Goal: Contribute content: Contribute content

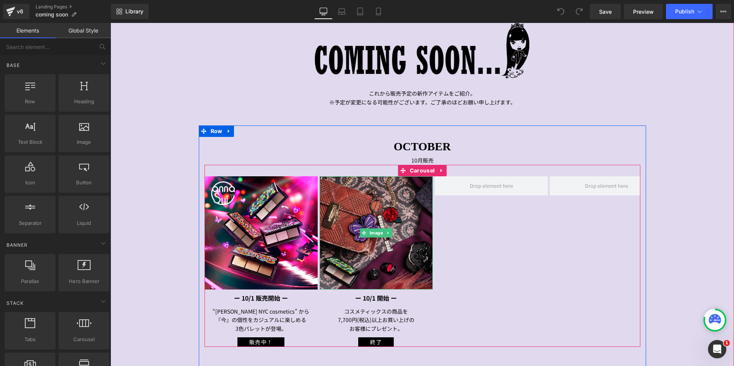
scroll to position [115, 0]
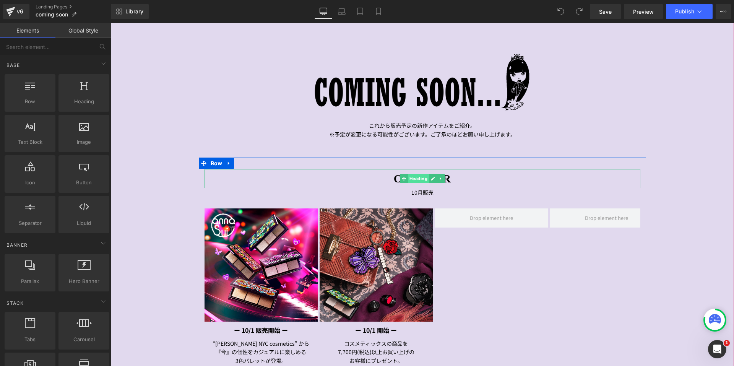
click at [412, 177] on span "Heading" at bounding box center [418, 178] width 21 height 9
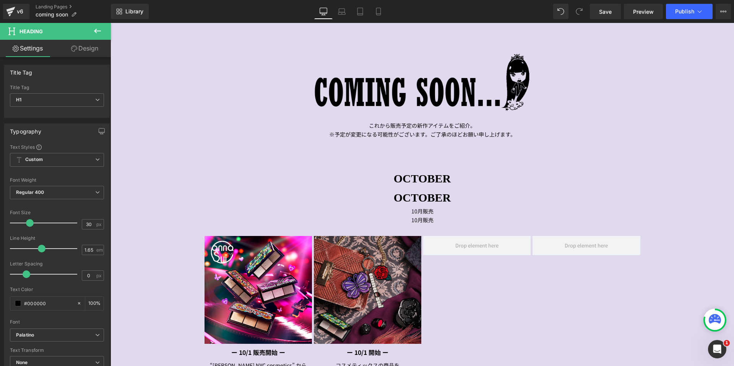
drag, startPoint x: 511, startPoint y: 307, endPoint x: 401, endPoint y: 285, distance: 112.4
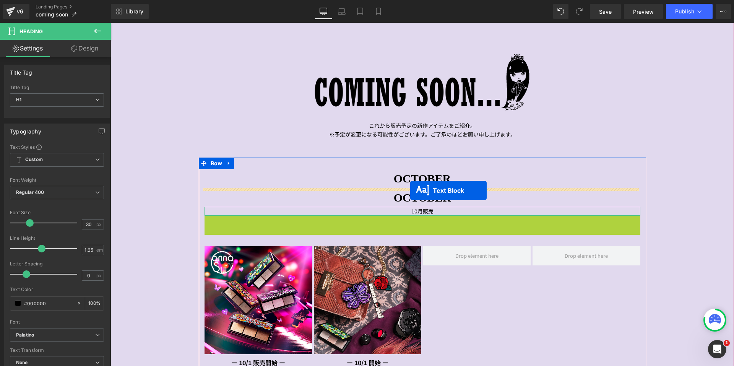
drag, startPoint x: 398, startPoint y: 219, endPoint x: 410, endPoint y: 190, distance: 31.0
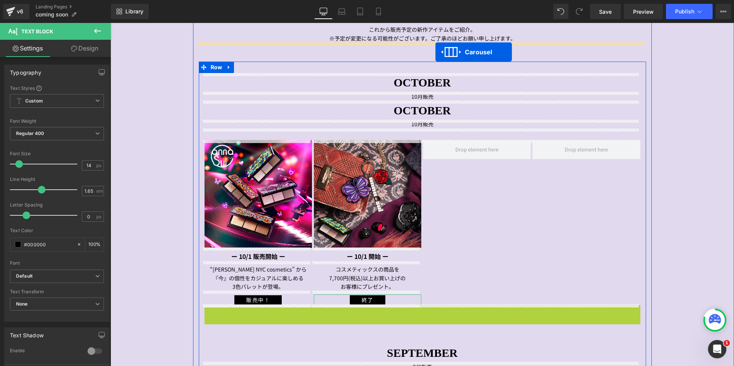
scroll to position [180, 0]
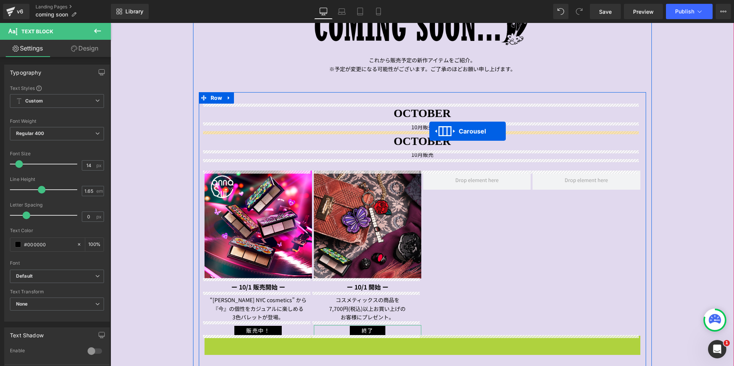
drag, startPoint x: 402, startPoint y: 237, endPoint x: 429, endPoint y: 131, distance: 109.0
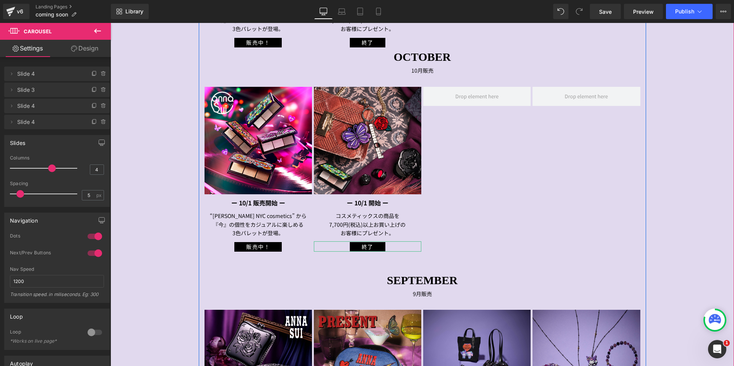
scroll to position [486, 0]
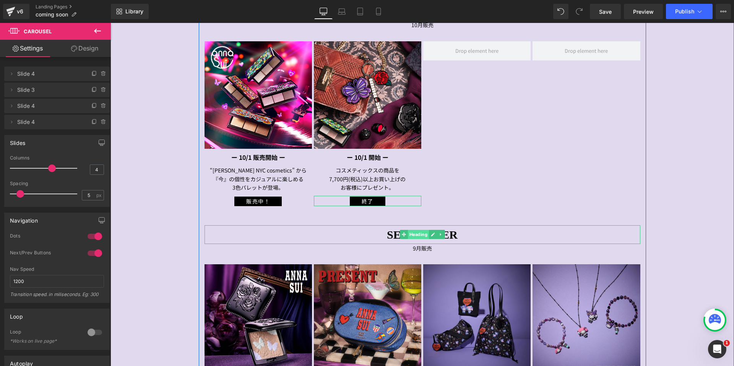
click at [413, 232] on span "Heading" at bounding box center [418, 234] width 21 height 9
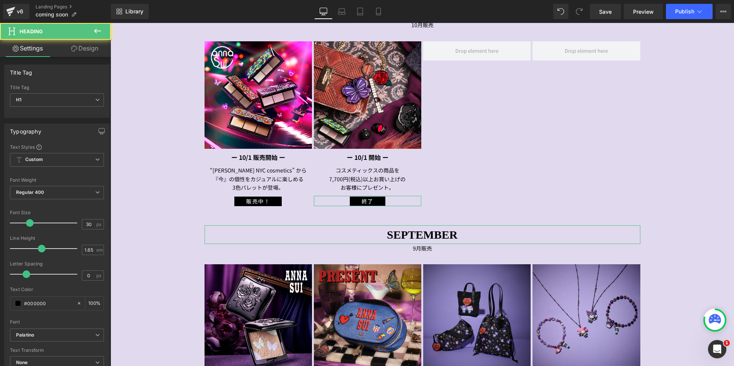
click at [82, 49] on link "Design" at bounding box center [84, 48] width 55 height 17
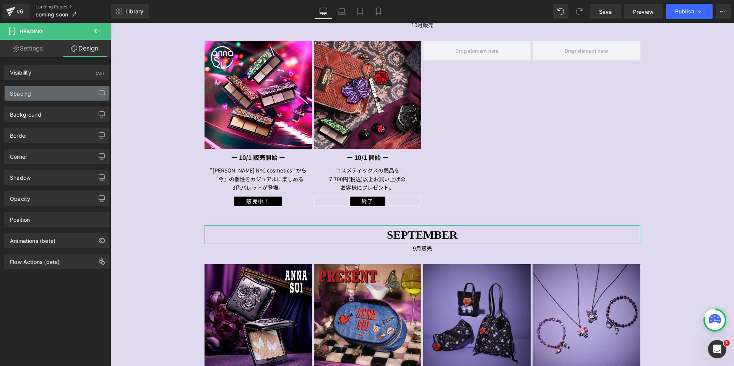
click at [60, 98] on div "Spacing" at bounding box center [57, 93] width 105 height 15
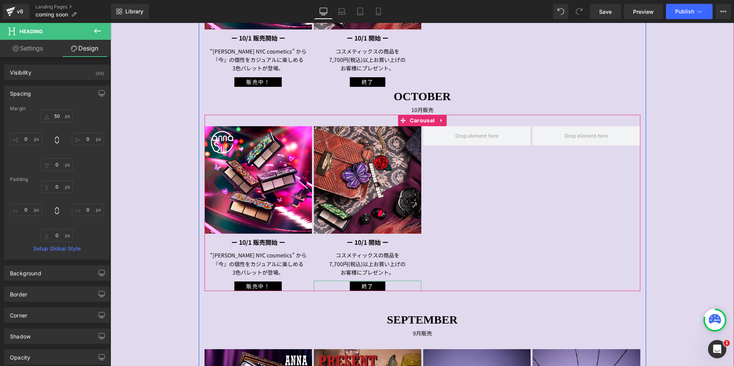
scroll to position [333, 0]
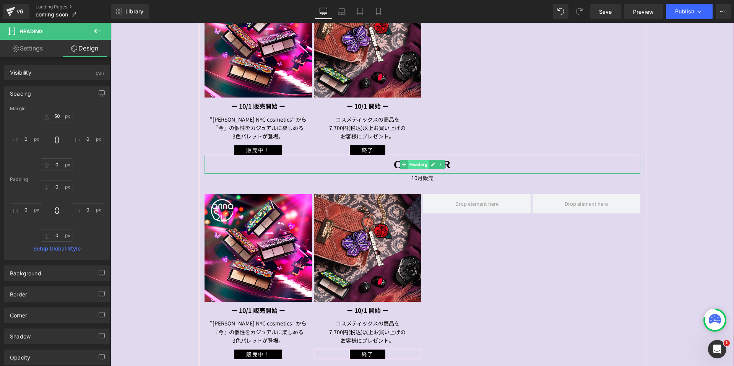
click at [417, 161] on span "Heading" at bounding box center [418, 164] width 21 height 9
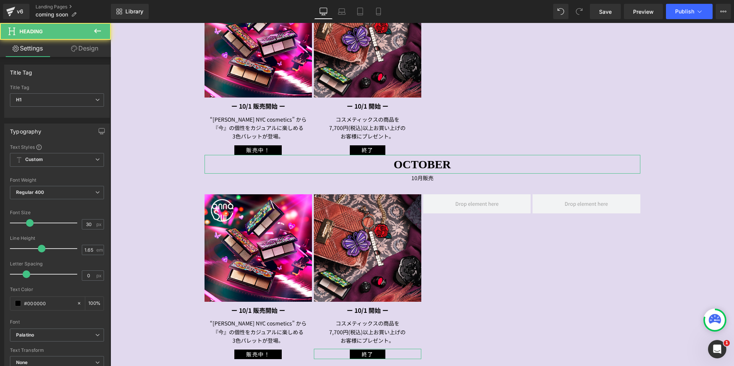
click at [91, 46] on link "Design" at bounding box center [84, 48] width 55 height 17
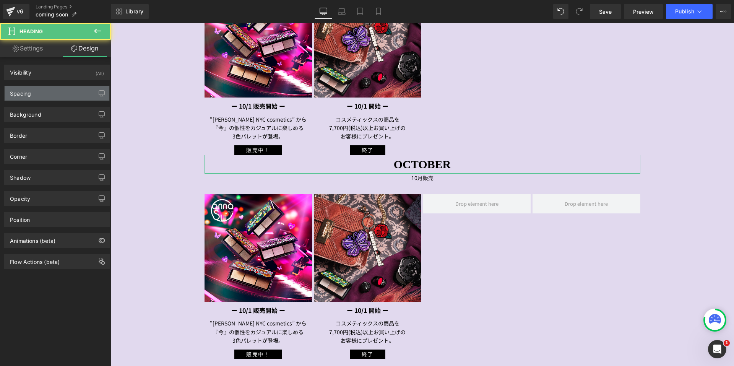
drag, startPoint x: 56, startPoint y: 96, endPoint x: 54, endPoint y: 100, distance: 4.3
click at [55, 96] on div "Spacing" at bounding box center [57, 93] width 105 height 15
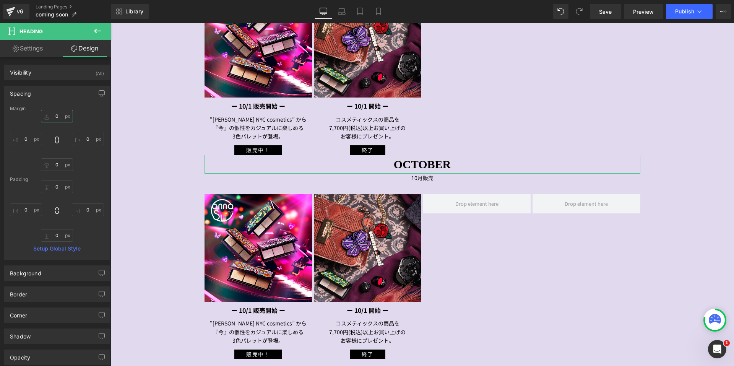
click at [49, 117] on input "0" at bounding box center [57, 116] width 32 height 13
type input "５"
type input "５０"
type input "５"
type input "50"
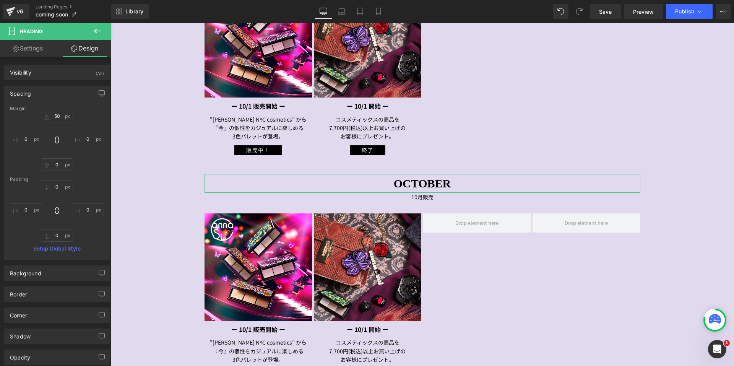
click at [64, 95] on div "Spacing" at bounding box center [57, 93] width 105 height 15
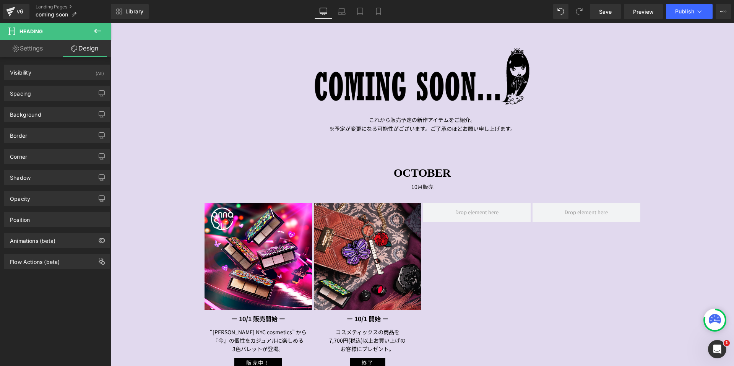
scroll to position [191, 0]
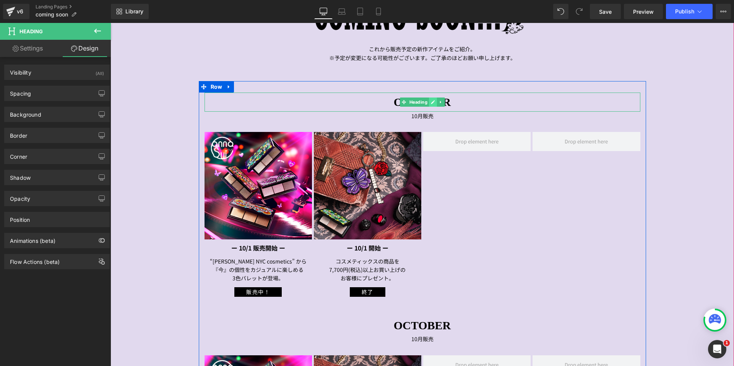
click at [431, 105] on link at bounding box center [433, 102] width 8 height 9
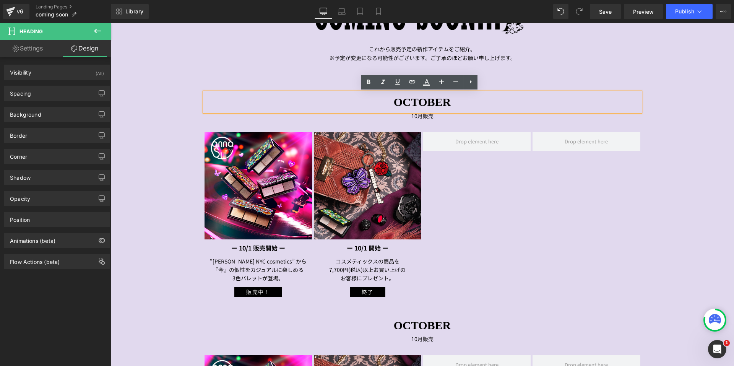
click at [453, 106] on h1 "OCTOBER" at bounding box center [423, 102] width 436 height 19
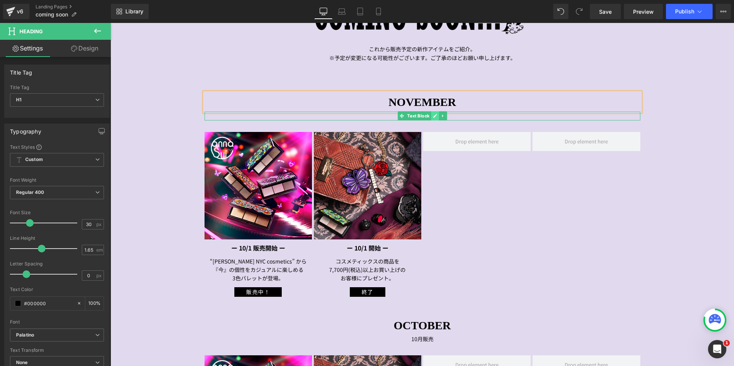
click at [433, 116] on icon at bounding box center [435, 116] width 4 height 5
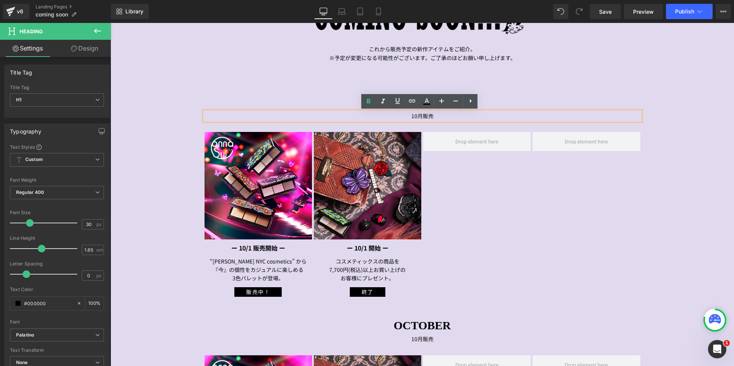
click at [413, 116] on p "10月販売" at bounding box center [423, 116] width 436 height 9
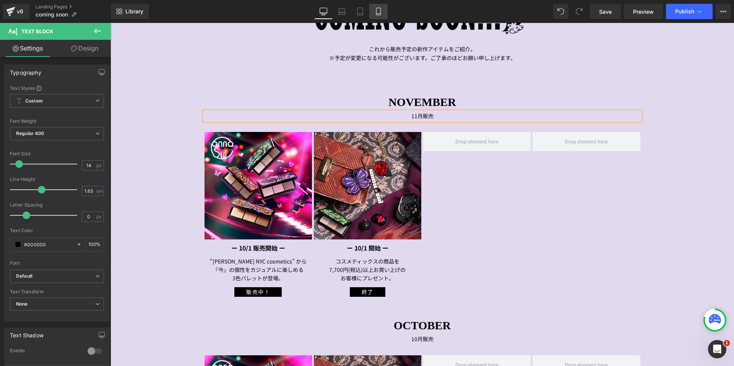
drag, startPoint x: 381, startPoint y: 11, endPoint x: 119, endPoint y: 49, distance: 264.3
click at [380, 11] on icon at bounding box center [378, 11] width 4 height 7
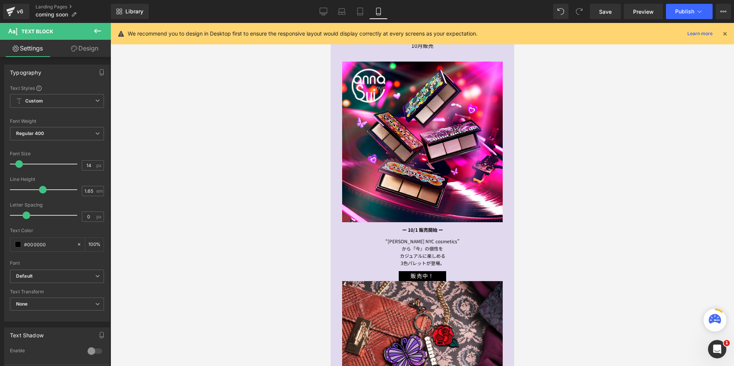
scroll to position [0, 0]
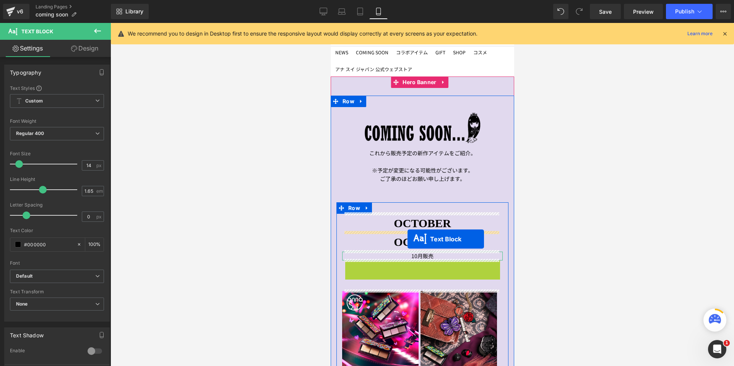
drag, startPoint x: 397, startPoint y: 262, endPoint x: 407, endPoint y: 239, distance: 25.0
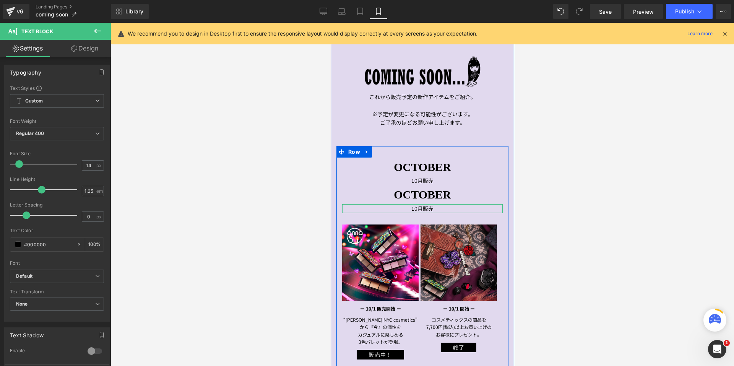
scroll to position [115, 0]
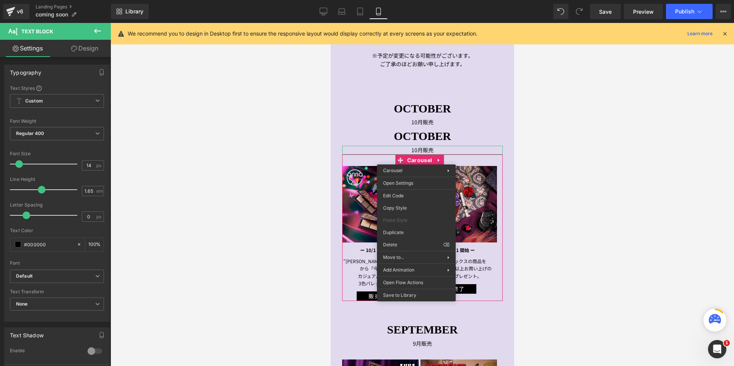
drag, startPoint x: 724, startPoint y: 257, endPoint x: 397, endPoint y: 224, distance: 328.6
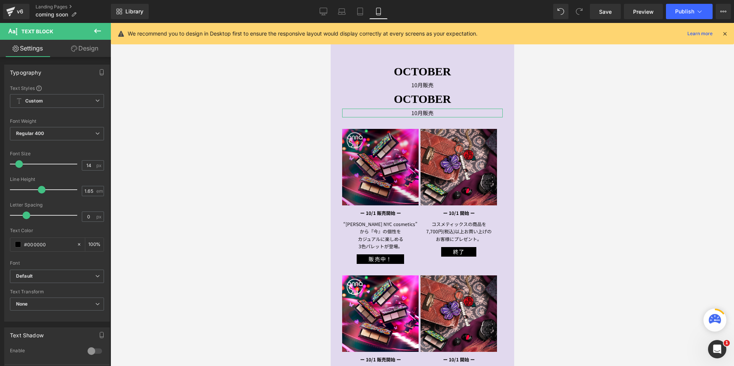
scroll to position [139, 0]
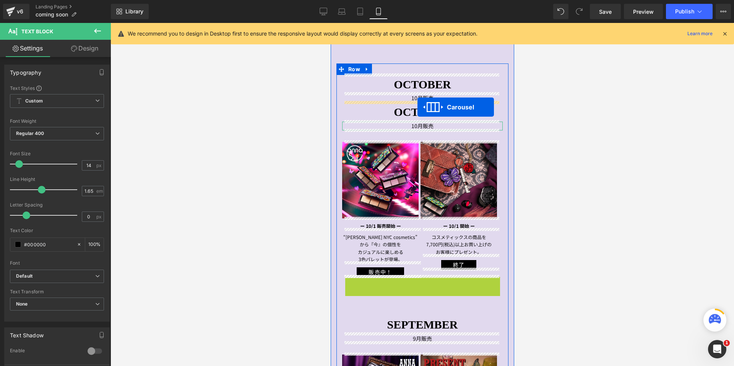
drag, startPoint x: 400, startPoint y: 281, endPoint x: 417, endPoint y: 107, distance: 175.2
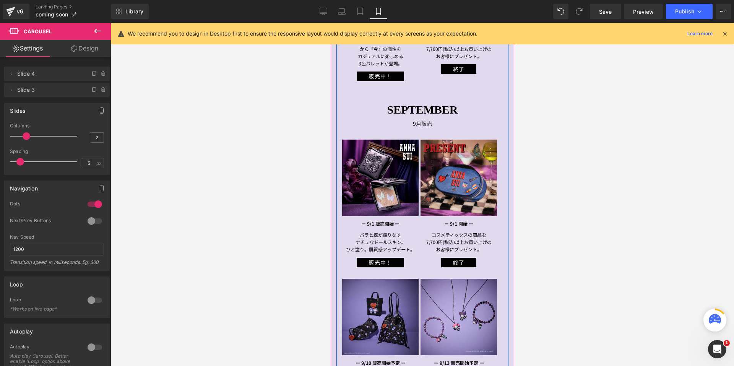
scroll to position [483, 0]
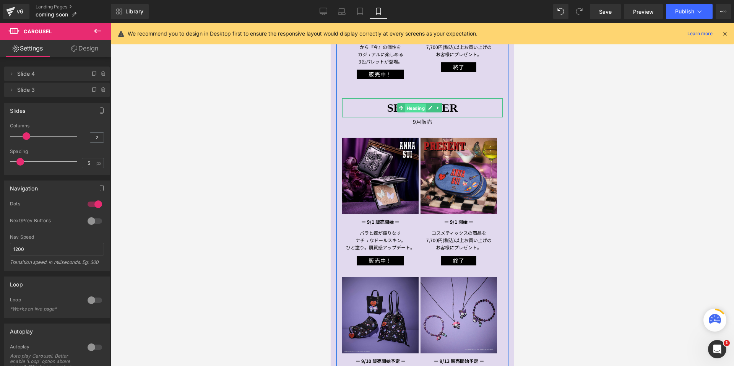
click at [416, 104] on span "Heading" at bounding box center [415, 108] width 21 height 9
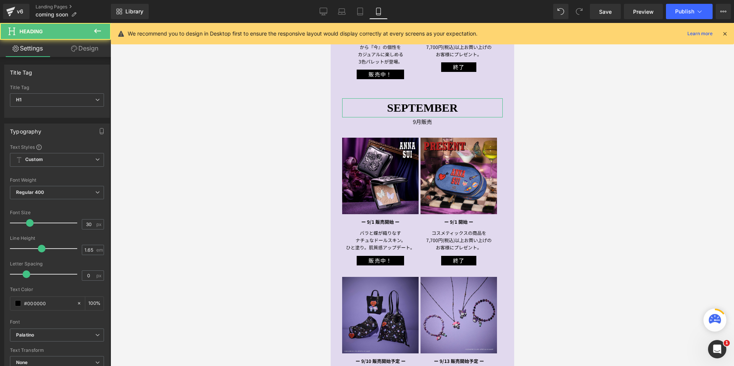
click at [89, 50] on link "Design" at bounding box center [84, 48] width 55 height 17
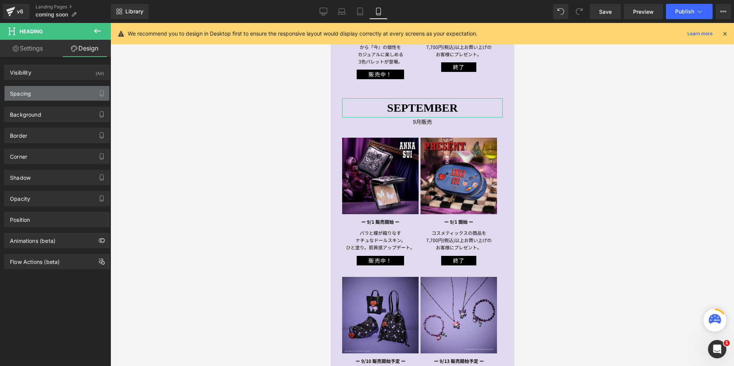
click at [63, 92] on div "Spacing" at bounding box center [57, 93] width 105 height 15
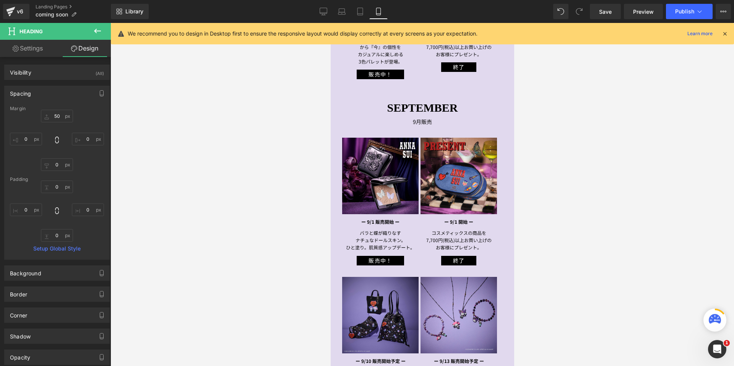
click at [194, 146] on div at bounding box center [423, 194] width 624 height 343
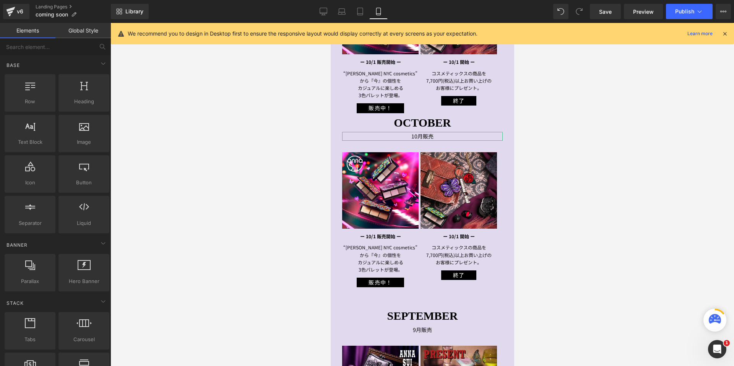
scroll to position [215, 0]
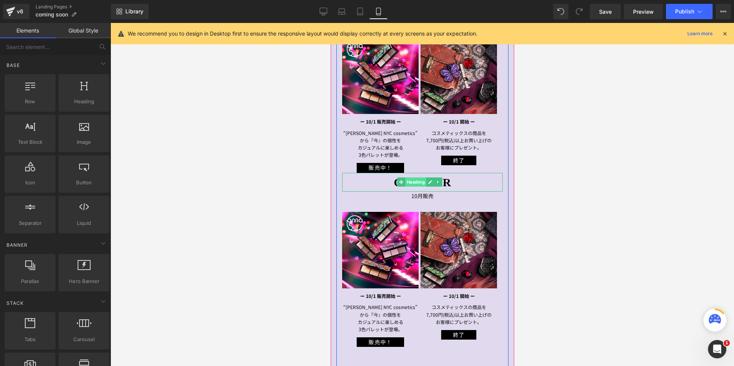
click at [409, 180] on span "Heading" at bounding box center [415, 181] width 21 height 9
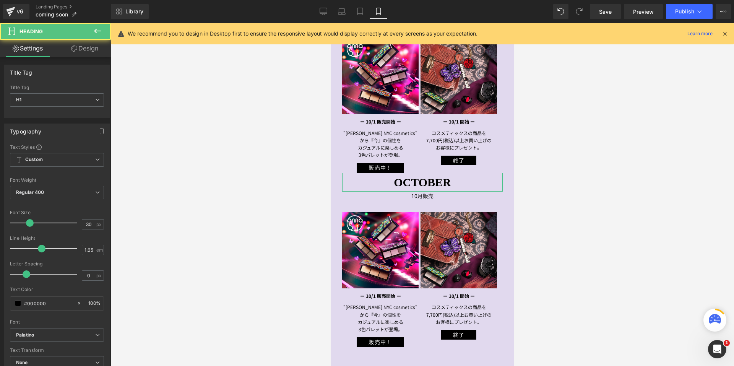
click at [84, 51] on link "Design" at bounding box center [84, 48] width 55 height 17
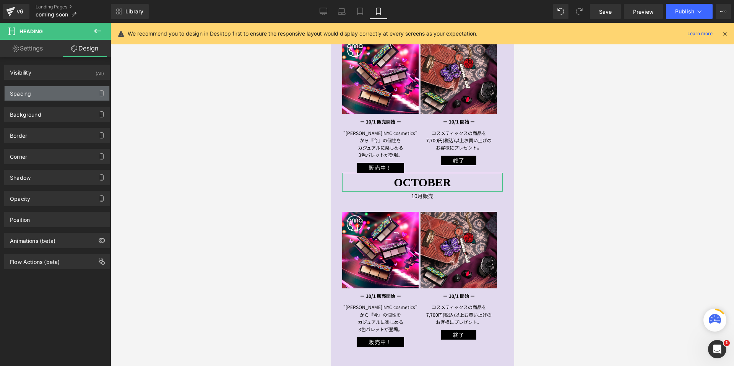
click at [56, 88] on div "Spacing" at bounding box center [57, 93] width 105 height 15
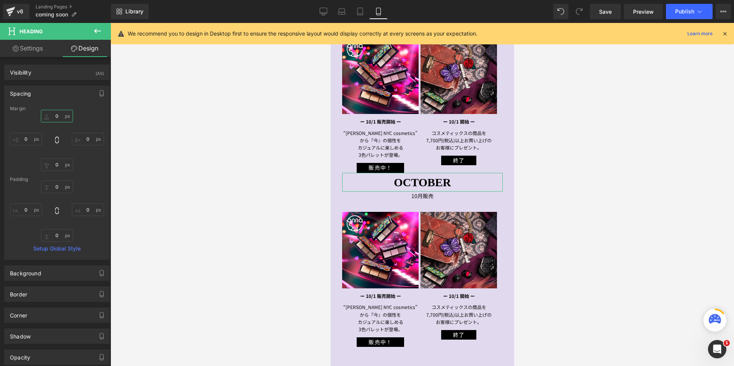
click at [44, 120] on input "0" at bounding box center [57, 116] width 32 height 13
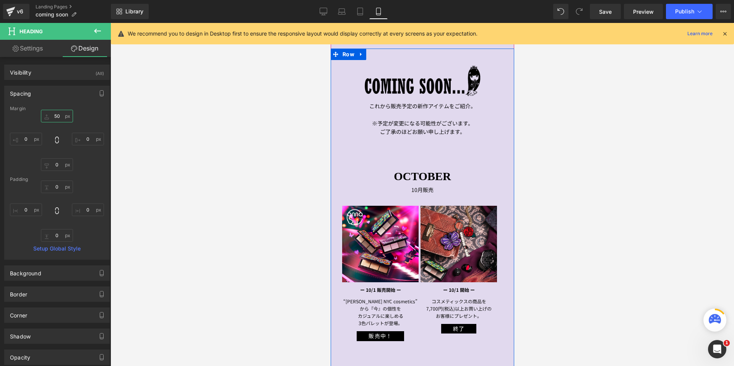
scroll to position [24, 0]
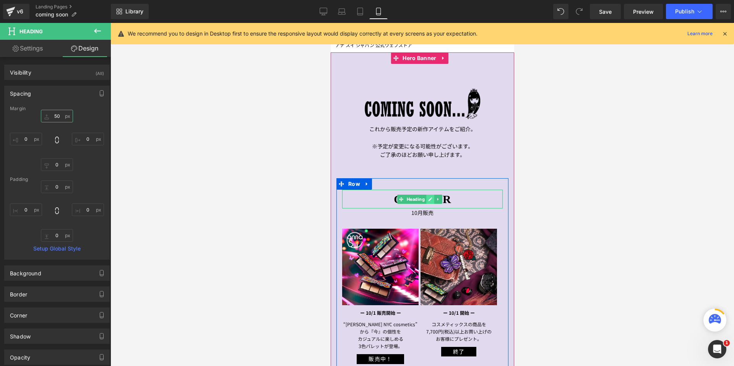
type input "50"
click at [428, 198] on icon at bounding box center [430, 199] width 4 height 5
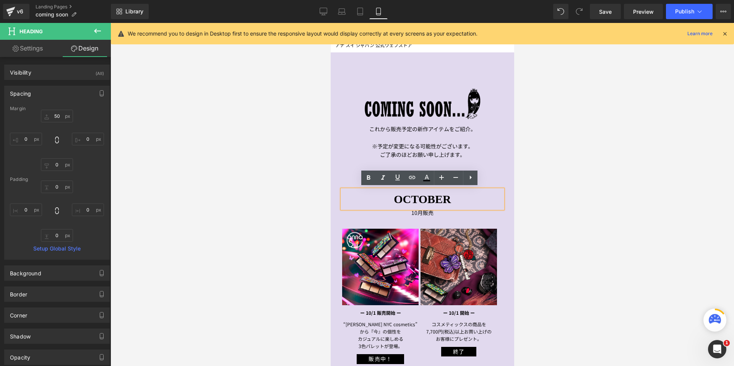
click at [454, 198] on h1 "OCTOBER" at bounding box center [422, 199] width 161 height 19
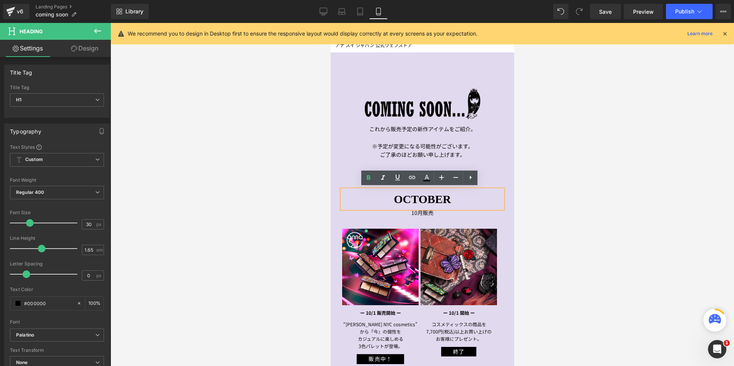
click at [420, 196] on b "OCTOBER" at bounding box center [421, 199] width 57 height 13
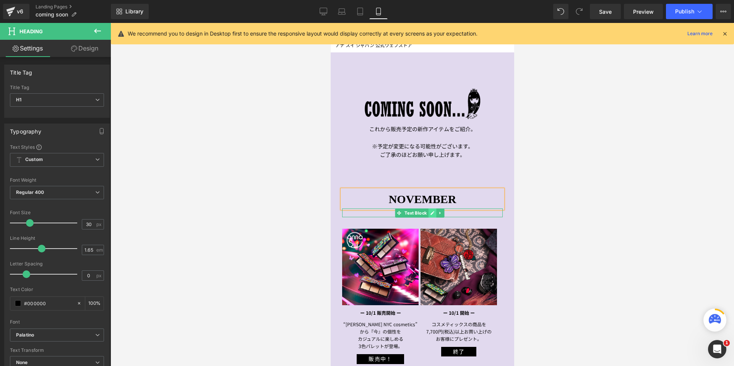
click at [431, 214] on link at bounding box center [432, 212] width 8 height 9
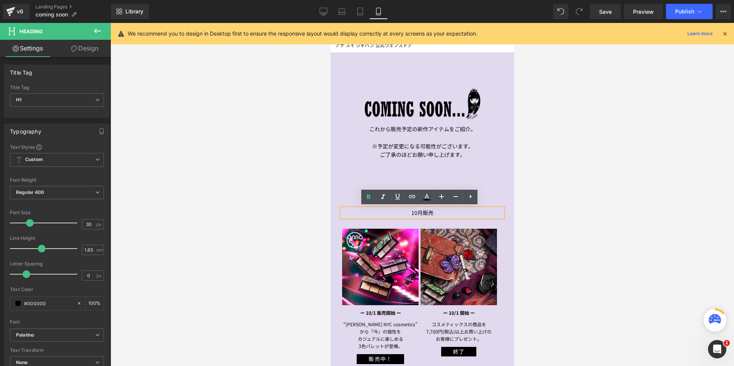
click at [415, 213] on p "10月販売" at bounding box center [422, 212] width 161 height 9
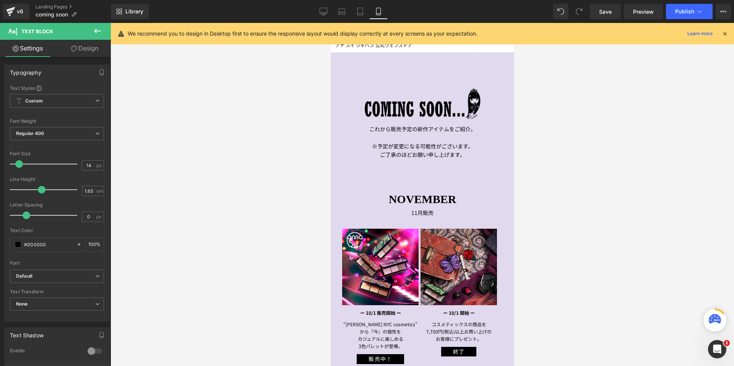
click at [568, 218] on div at bounding box center [423, 194] width 624 height 343
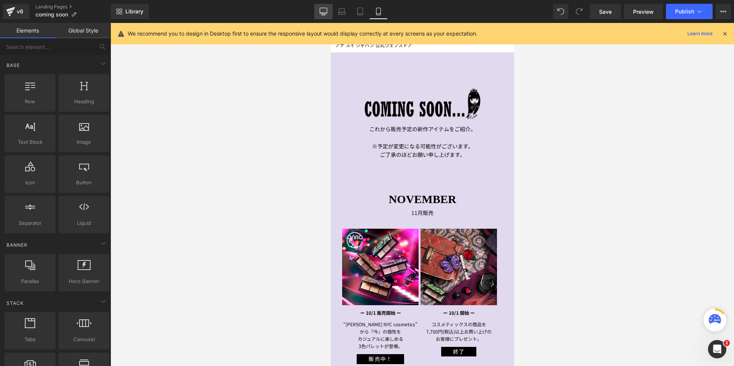
click at [323, 13] on icon at bounding box center [323, 13] width 7 height 0
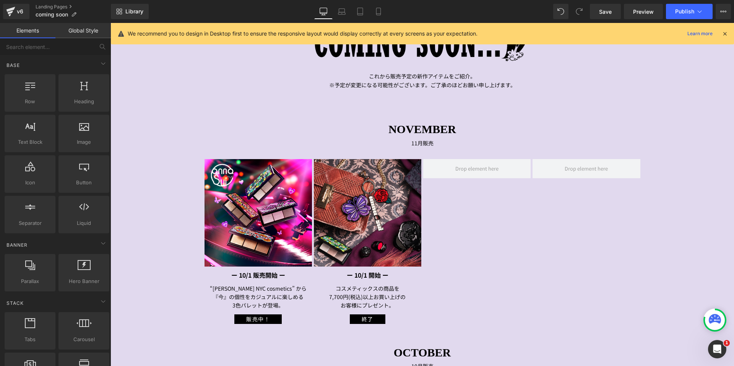
scroll to position [277, 0]
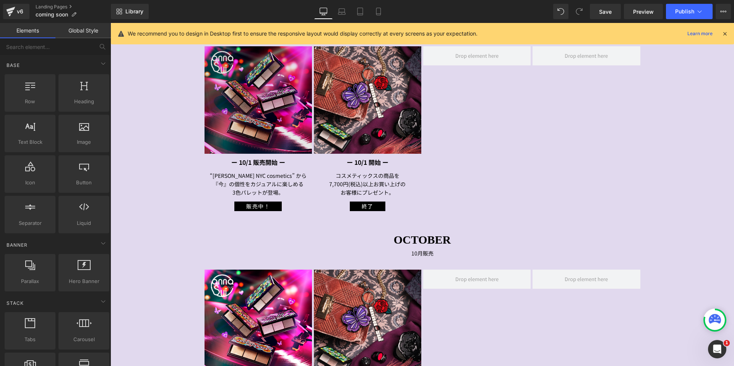
click at [242, 104] on img at bounding box center [258, 99] width 107 height 107
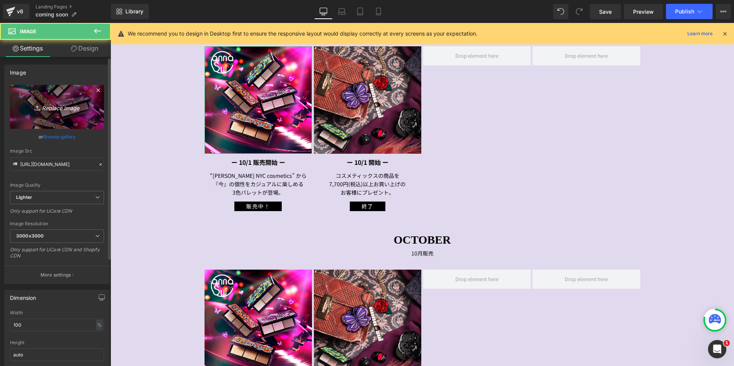
click at [76, 115] on link "Replace Image" at bounding box center [57, 107] width 94 height 44
type input "C:\fakepath\PowderSnow_1080x1080px.jpg"
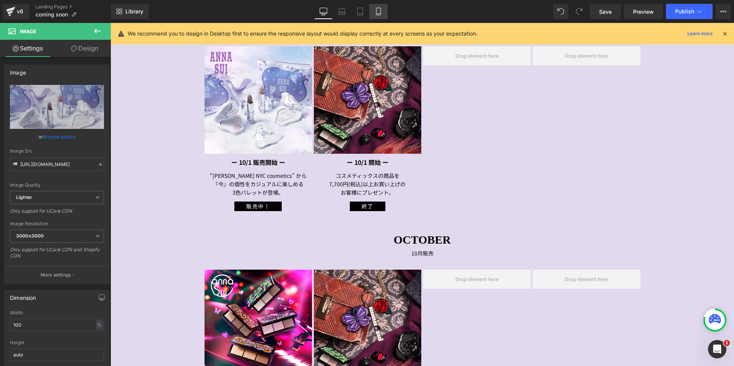
click at [378, 14] on icon at bounding box center [379, 12] width 8 height 8
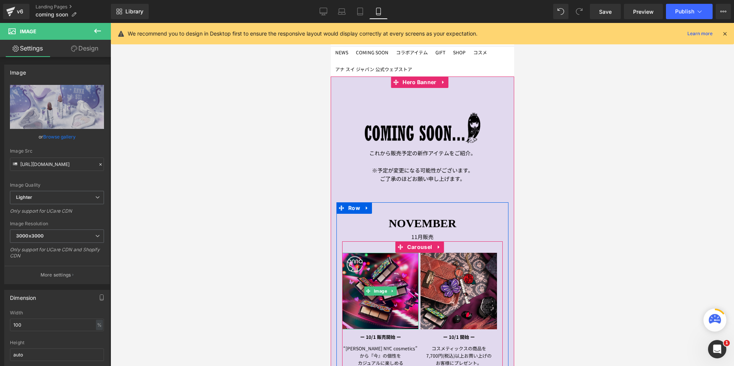
click at [376, 290] on span "Image" at bounding box center [380, 290] width 16 height 9
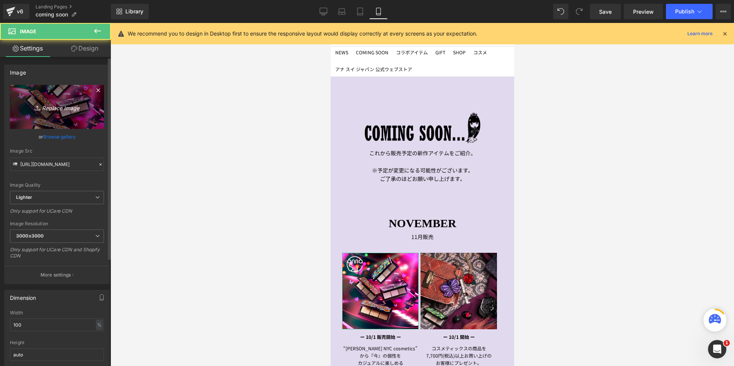
click at [43, 124] on link "Replace Image" at bounding box center [57, 107] width 94 height 44
type input "C:\fakepath\PowderSnow_1080x1080px.jpg"
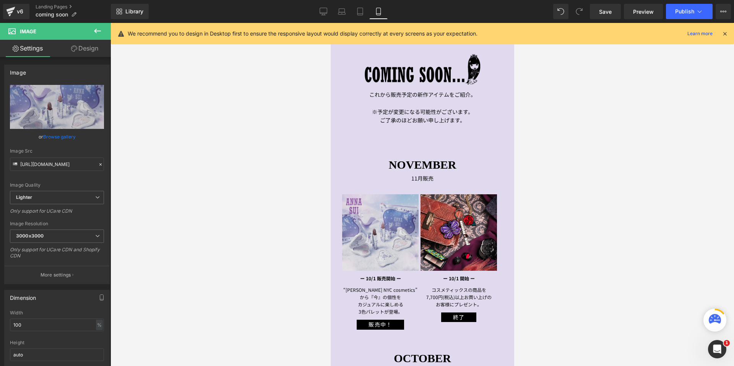
scroll to position [115, 0]
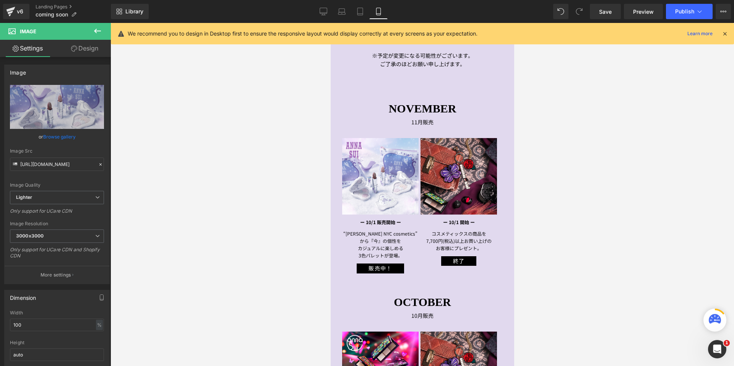
click at [376, 176] on div "Image" at bounding box center [380, 176] width 76 height 76
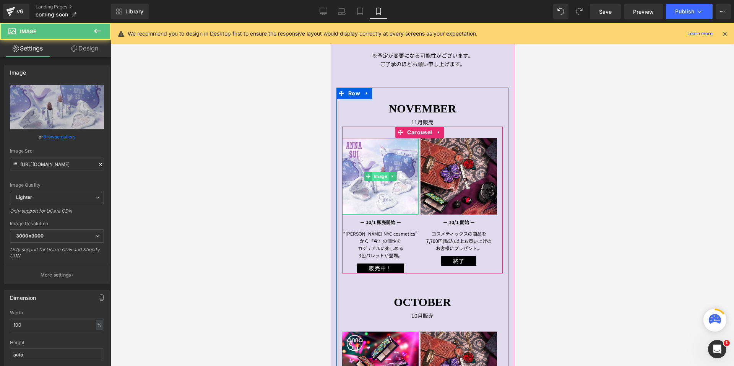
click at [377, 176] on span "Image" at bounding box center [380, 176] width 16 height 9
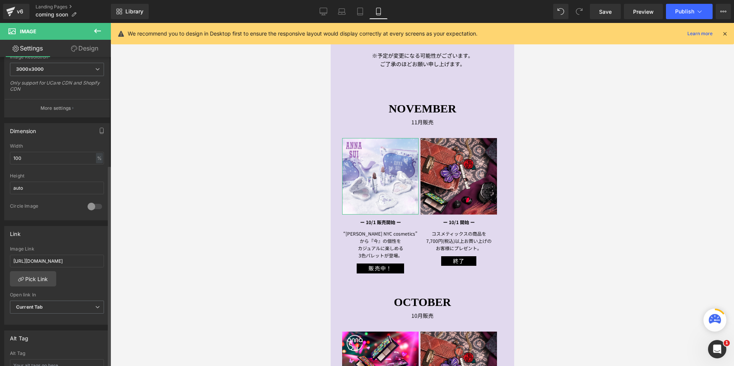
scroll to position [191, 0]
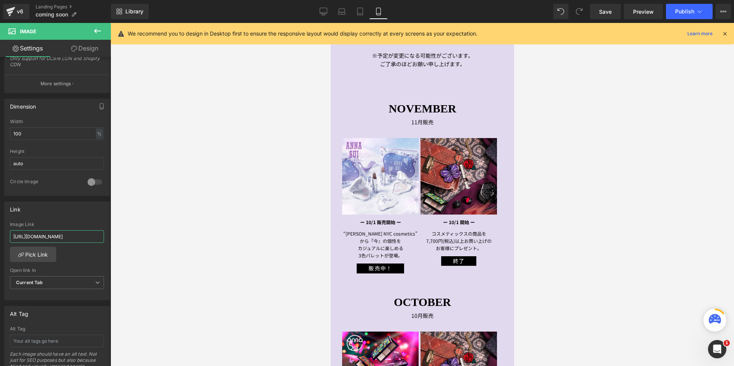
drag, startPoint x: 14, startPoint y: 236, endPoint x: 114, endPoint y: 236, distance: 99.4
click at [114, 236] on div "Image You are previewing how the will restyle your page. You can not edit Eleme…" at bounding box center [367, 189] width 734 height 379
paste input "blogs/news/25ho_makeupcollection"
type input "[URL][DOMAIN_NAME]"
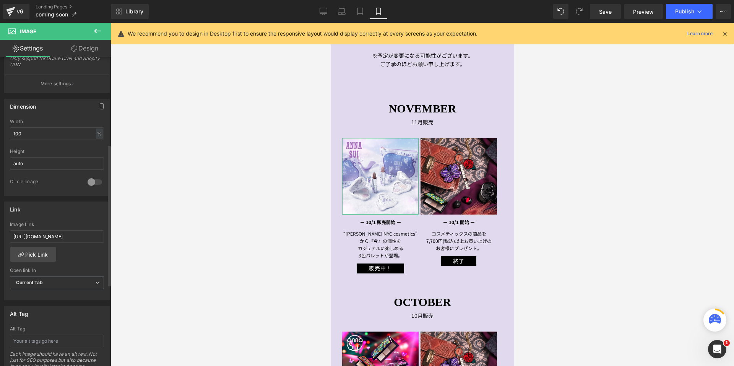
drag, startPoint x: 74, startPoint y: 222, endPoint x: 94, endPoint y: 223, distance: 19.9
click at [74, 222] on div "Image Link" at bounding box center [57, 224] width 94 height 5
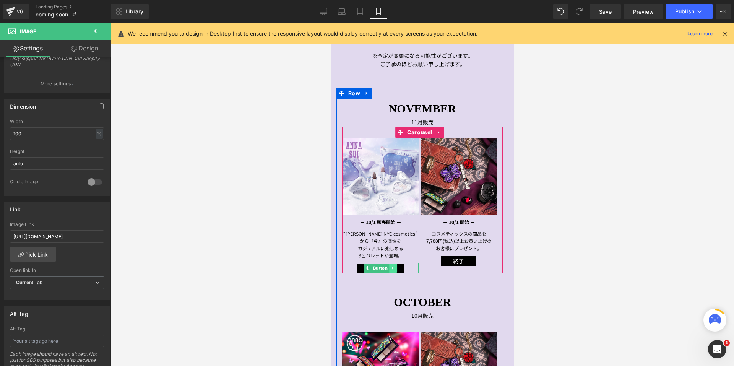
click at [392, 266] on icon at bounding box center [393, 268] width 4 height 5
click at [395, 266] on icon at bounding box center [397, 268] width 4 height 4
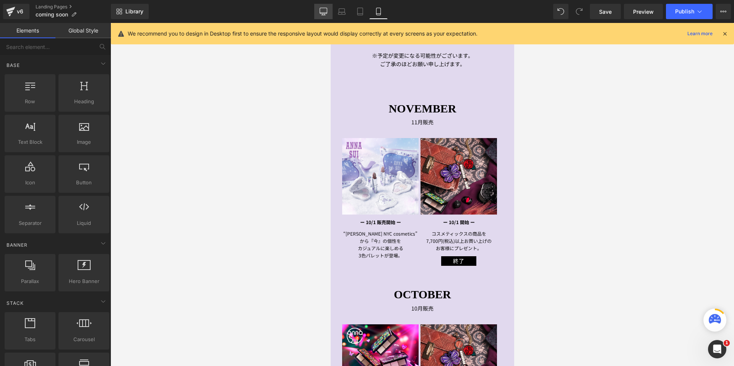
click at [320, 15] on icon at bounding box center [324, 12] width 8 height 8
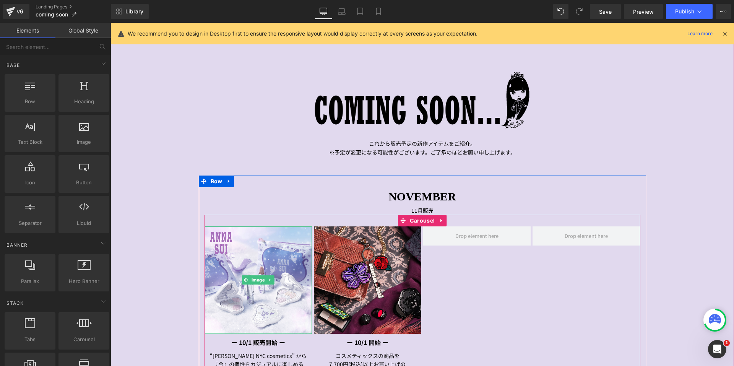
scroll to position [200, 0]
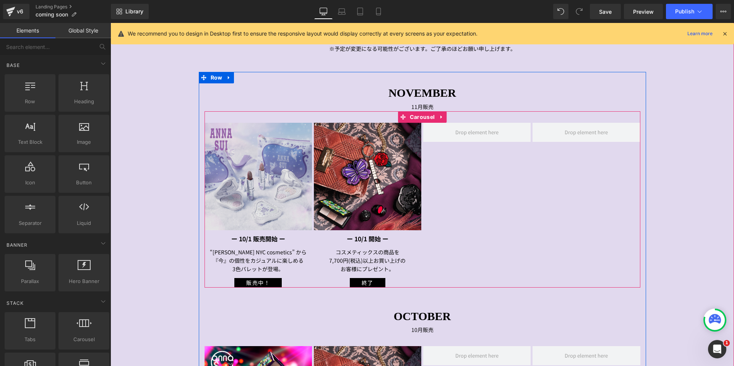
click at [250, 176] on div "Image" at bounding box center [258, 176] width 107 height 107
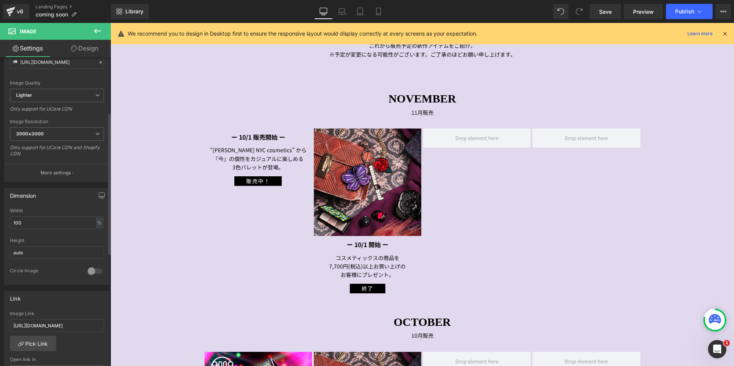
scroll to position [153, 0]
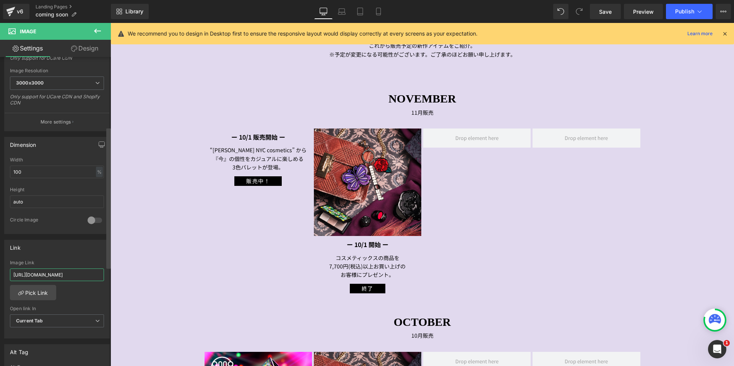
drag, startPoint x: 14, startPoint y: 271, endPoint x: 109, endPoint y: 274, distance: 95.2
click at [109, 274] on div "Image [URL][DOMAIN_NAME] Replace Image Upload image or Browse gallery Image Src…" at bounding box center [55, 213] width 111 height 312
paste input "blogs/news/25ho_makeupcollection"
click at [78, 252] on div "Link" at bounding box center [57, 247] width 105 height 15
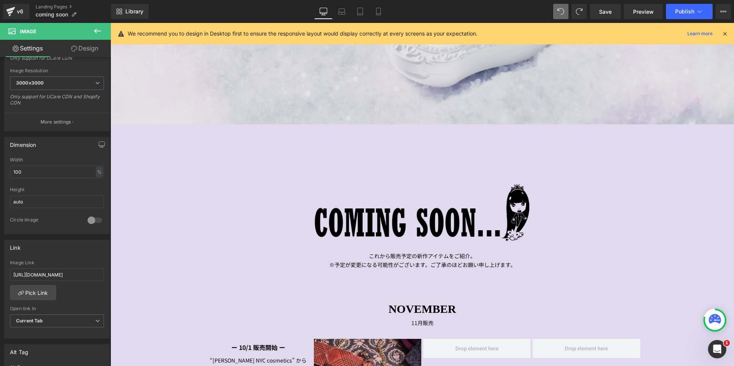
scroll to position [535, 0]
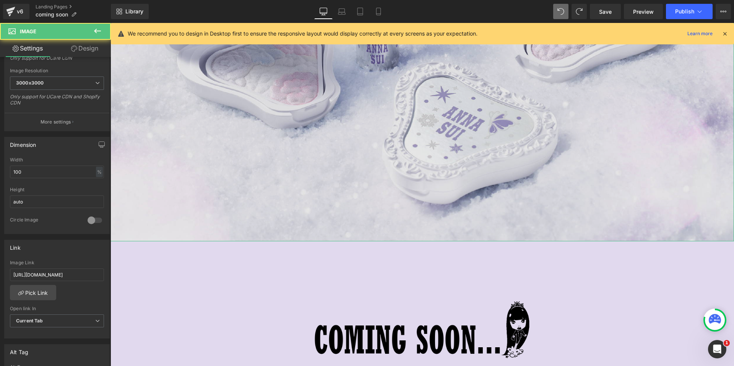
scroll to position [421, 0]
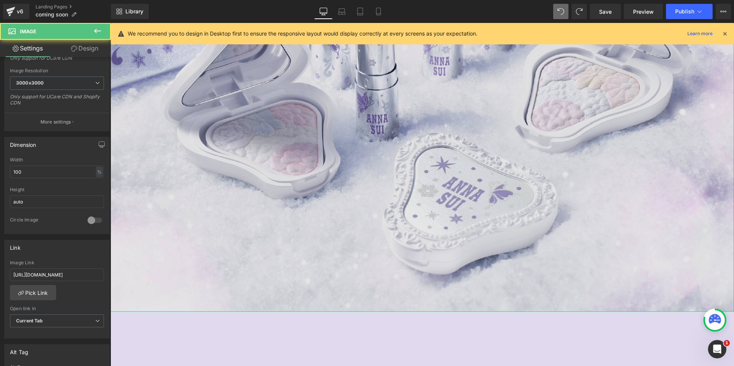
click at [413, 109] on img at bounding box center [423, 0] width 624 height 624
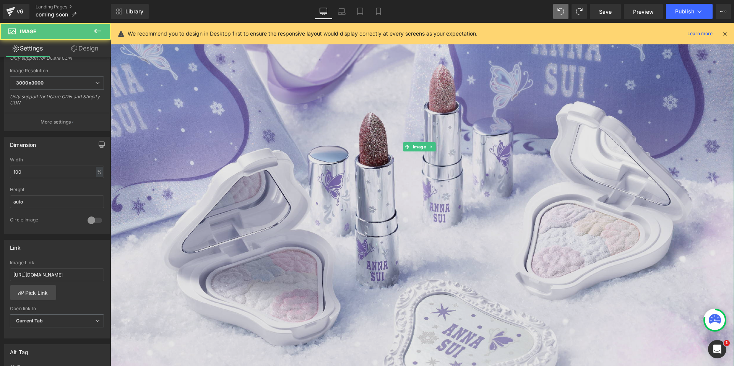
scroll to position [268, 0]
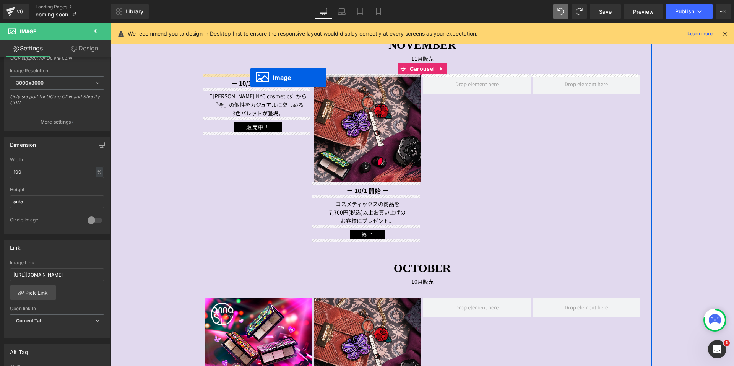
drag, startPoint x: 407, startPoint y: 146, endPoint x: 250, endPoint y: 78, distance: 171.2
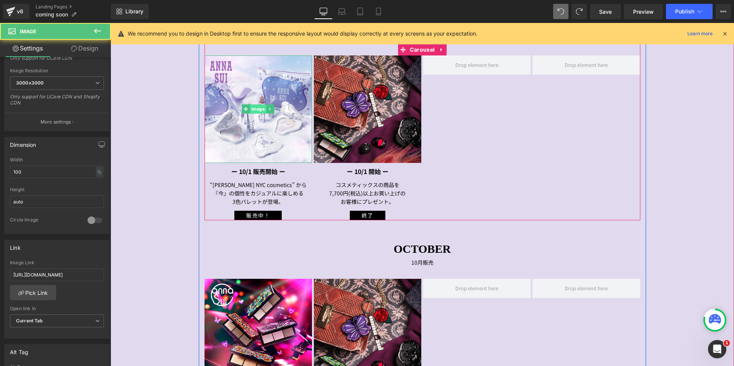
click at [252, 107] on span "Image" at bounding box center [258, 108] width 16 height 9
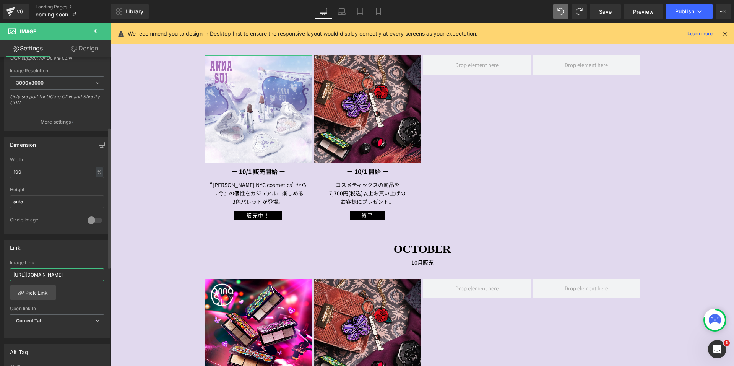
drag, startPoint x: 13, startPoint y: 273, endPoint x: 99, endPoint y: 275, distance: 86.1
click at [99, 275] on input "[URL][DOMAIN_NAME]" at bounding box center [57, 274] width 94 height 13
paste input "blogs/news/25ho_makeupcollection"
type input "[URL][DOMAIN_NAME]"
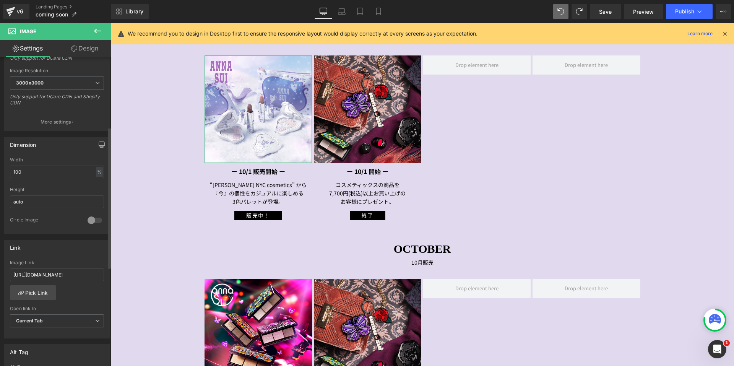
click at [95, 251] on div "Link" at bounding box center [57, 247] width 105 height 15
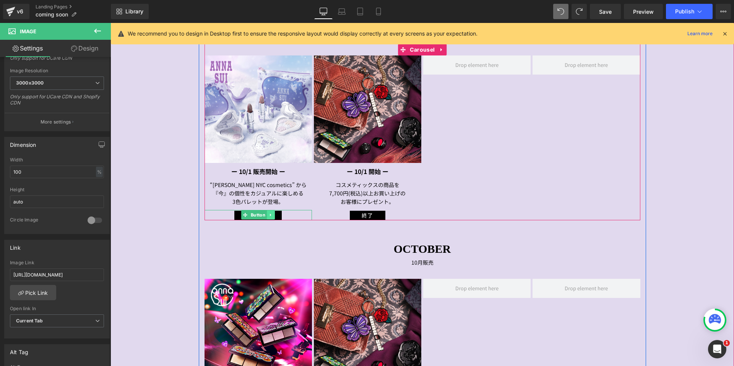
click at [270, 215] on icon at bounding box center [270, 215] width 1 height 3
click at [273, 215] on icon at bounding box center [275, 215] width 4 height 4
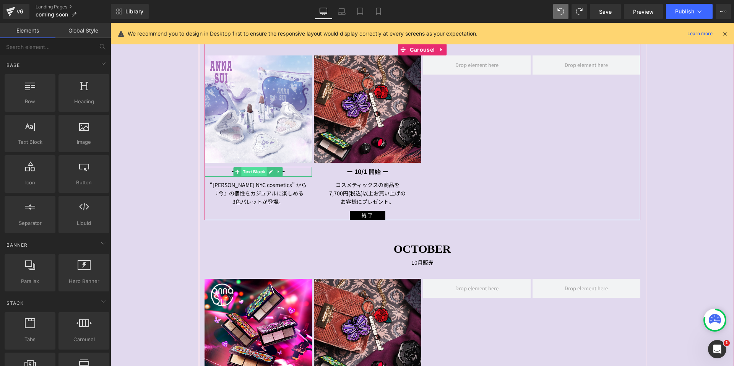
click at [242, 170] on span "Text Block" at bounding box center [254, 171] width 25 height 9
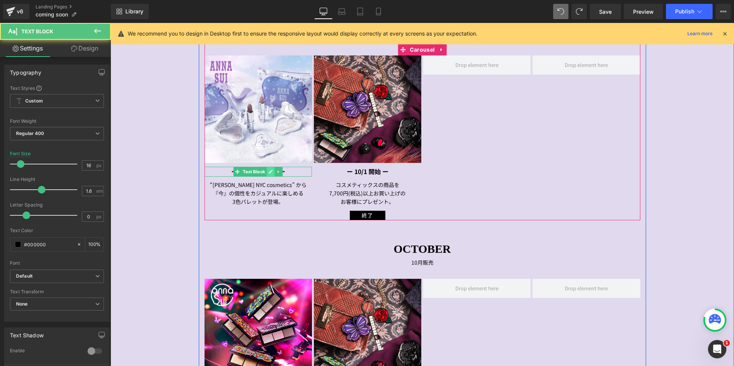
click at [269, 171] on icon at bounding box center [271, 171] width 4 height 5
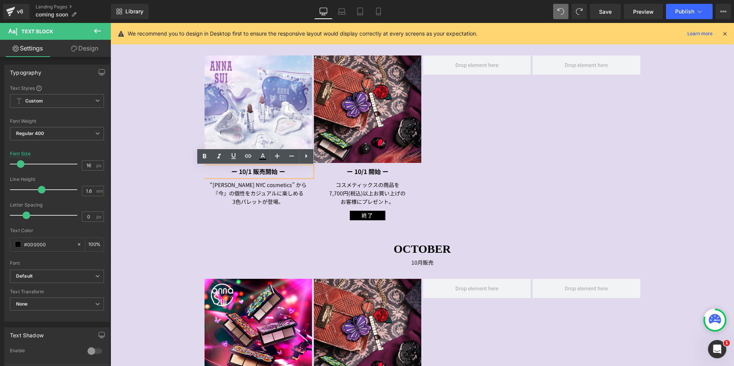
click at [239, 171] on strong "ー 10/1 販売開始 ー" at bounding box center [258, 171] width 54 height 9
click at [244, 171] on strong "ー 10/1 販売開始 ー" at bounding box center [258, 171] width 54 height 9
drag, startPoint x: 380, startPoint y: 9, endPoint x: 25, endPoint y: 35, distance: 355.4
click at [380, 9] on icon at bounding box center [379, 12] width 8 height 8
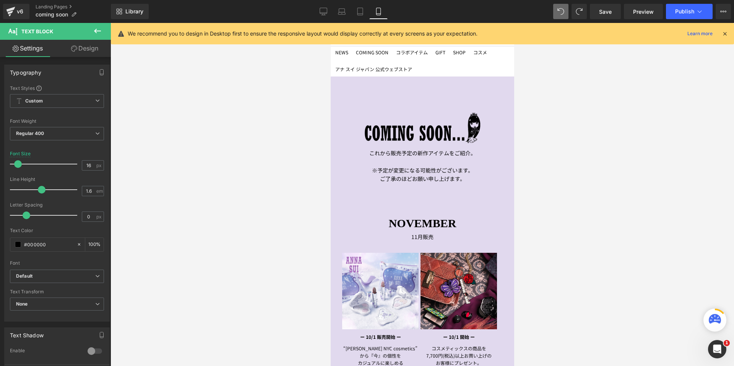
scroll to position [191, 0]
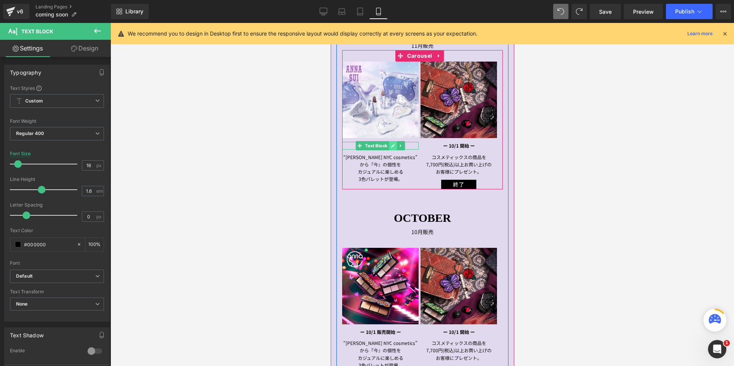
click at [389, 147] on link at bounding box center [393, 145] width 8 height 9
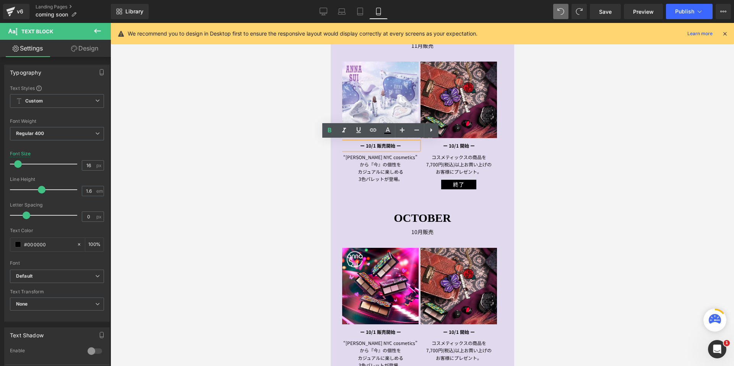
click at [371, 143] on strong "ー 10/1 販売開始 ー" at bounding box center [380, 145] width 41 height 7
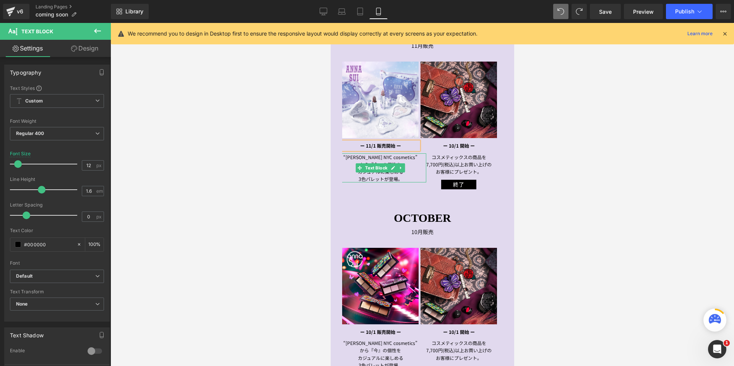
drag, startPoint x: 355, startPoint y: 154, endPoint x: 351, endPoint y: 158, distance: 5.1
click at [355, 154] on p "“[PERSON_NAME] NYC cosmetics”" at bounding box center [380, 156] width 92 height 7
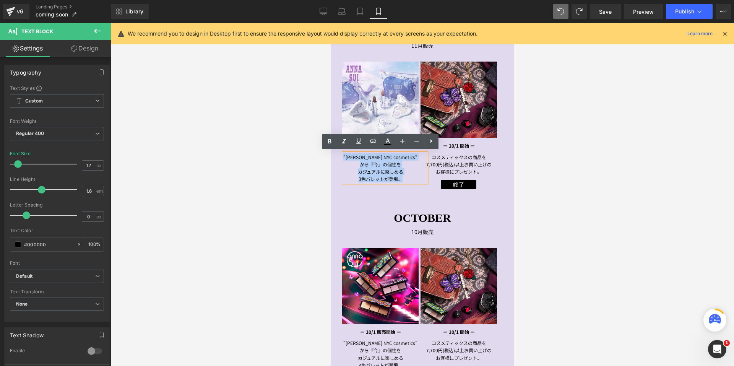
drag, startPoint x: 348, startPoint y: 156, endPoint x: 410, endPoint y: 179, distance: 65.5
click at [410, 179] on div "“[PERSON_NAME] NYC cosmetics” から 『今』の個性を カジュアルに楽しめる 3色パレットが登場。" at bounding box center [380, 167] width 92 height 29
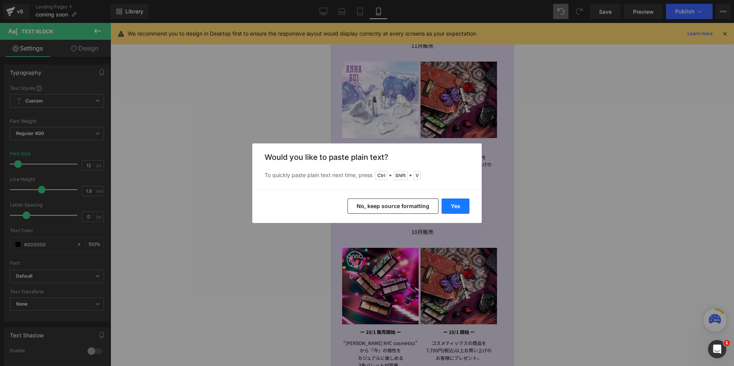
drag, startPoint x: 449, startPoint y: 208, endPoint x: 104, endPoint y: 181, distance: 345.5
click at [449, 208] on button "Yes" at bounding box center [456, 205] width 28 height 15
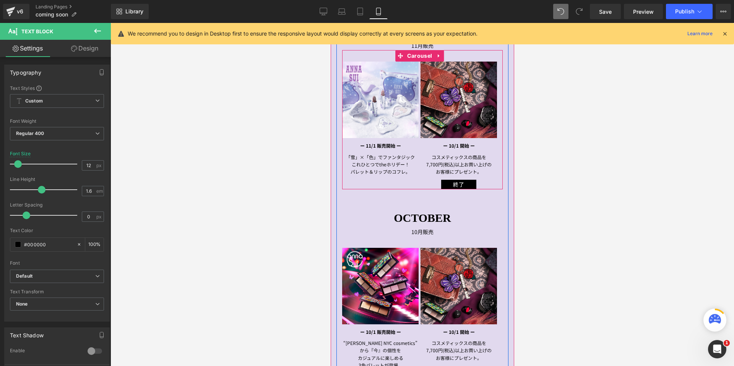
click at [399, 176] on div "Image ー 11/1 販売開始 ー Text Block 「雪」×「色」でファンタジック これひとつでtheホリデー！ パレット＆リップのコフレ。 T…" at bounding box center [420, 126] width 157 height 128
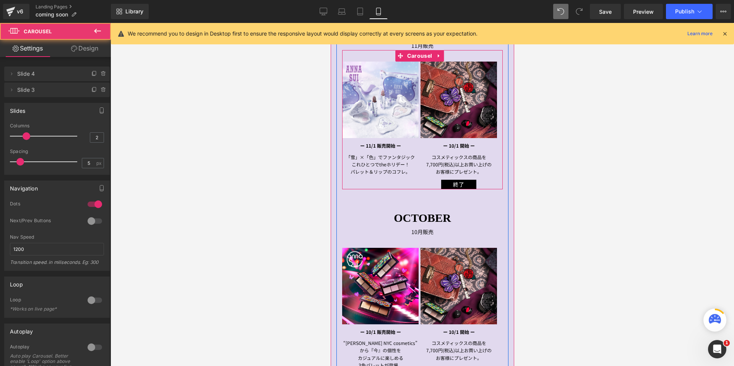
click at [388, 171] on p "パレット＆リップのコフレ。" at bounding box center [380, 171] width 92 height 7
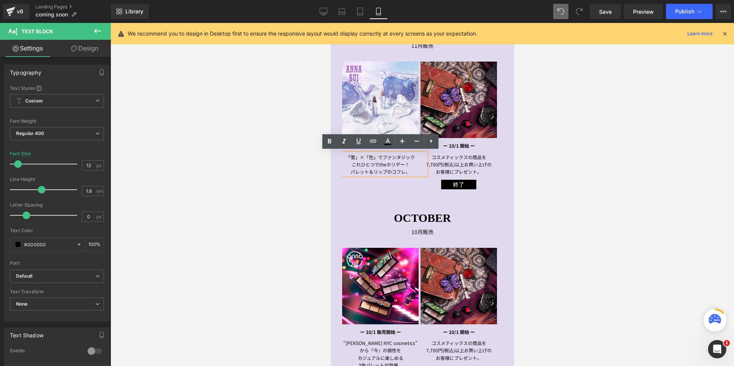
click at [538, 173] on div at bounding box center [423, 194] width 624 height 343
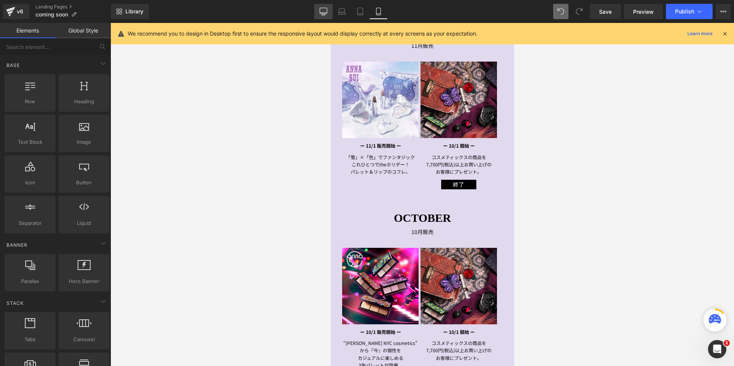
click at [325, 11] on icon at bounding box center [324, 12] width 8 height 8
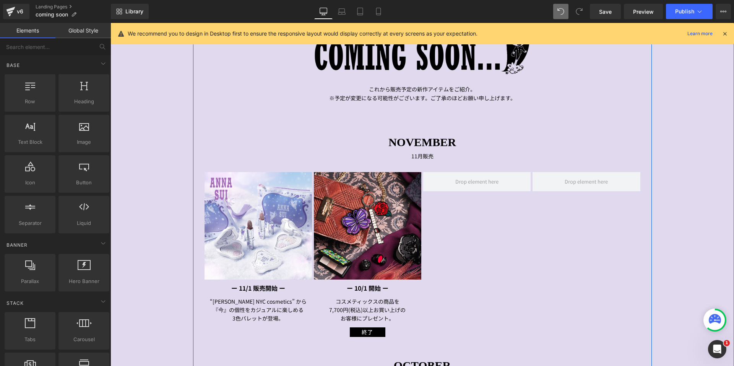
scroll to position [315, 0]
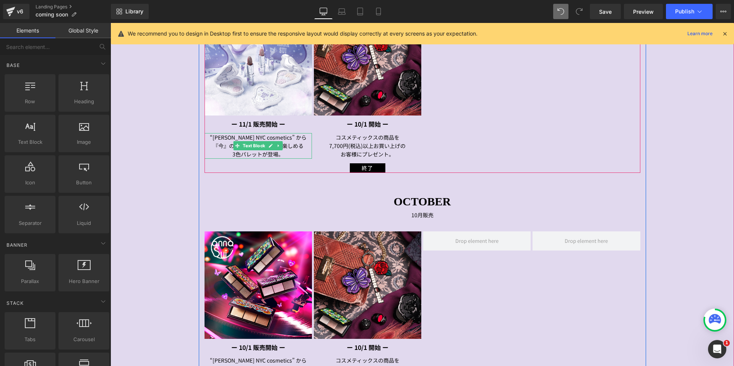
click at [218, 138] on p "“[PERSON_NAME] NYC cosmetics” から" at bounding box center [258, 137] width 107 height 8
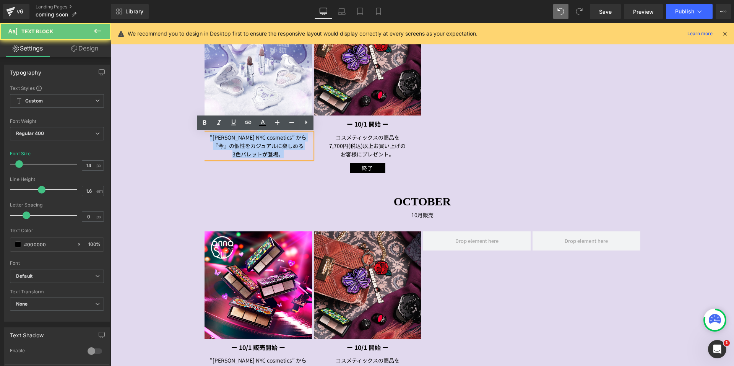
drag, startPoint x: 212, startPoint y: 137, endPoint x: 302, endPoint y: 161, distance: 93.6
click at [302, 161] on div "Image ー 11/1 販売開始 ー Text Block “[PERSON_NAME] SUI NYC cosmetics” から 『今』の個性をカジュア…" at bounding box center [424, 90] width 438 height 165
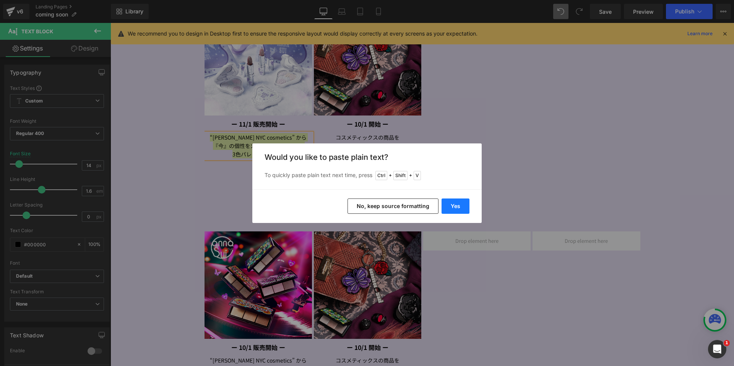
click at [446, 203] on button "Yes" at bounding box center [456, 205] width 28 height 15
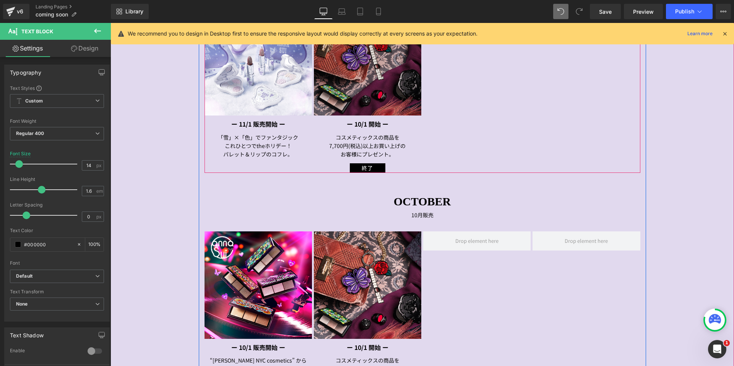
click at [375, 91] on img at bounding box center [367, 61] width 107 height 107
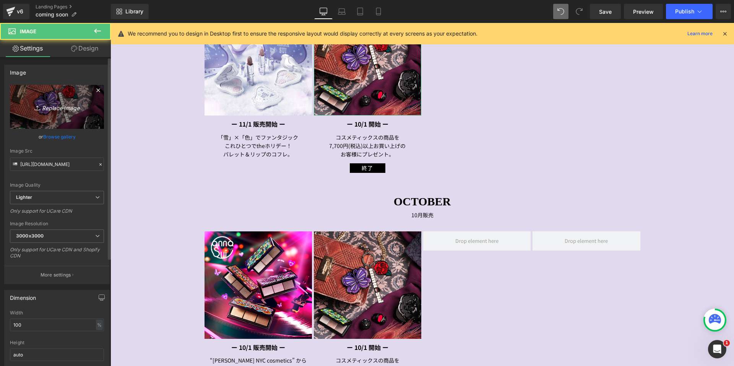
click at [59, 100] on link "Replace Image" at bounding box center [57, 107] width 94 height 44
type input "C:\fakepath\Coffret2_1080x1080px.jpg"
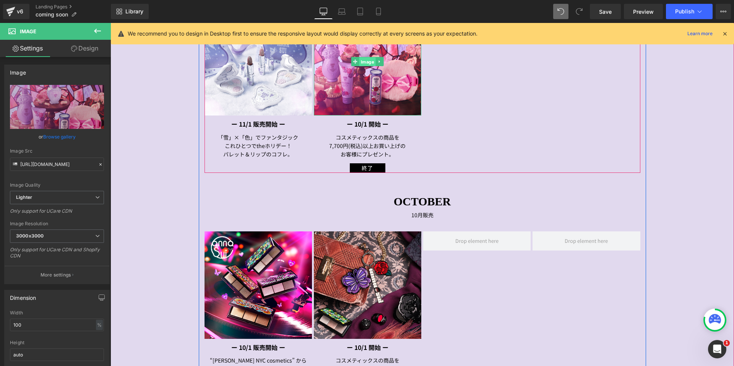
click at [363, 62] on span "Image" at bounding box center [367, 61] width 16 height 9
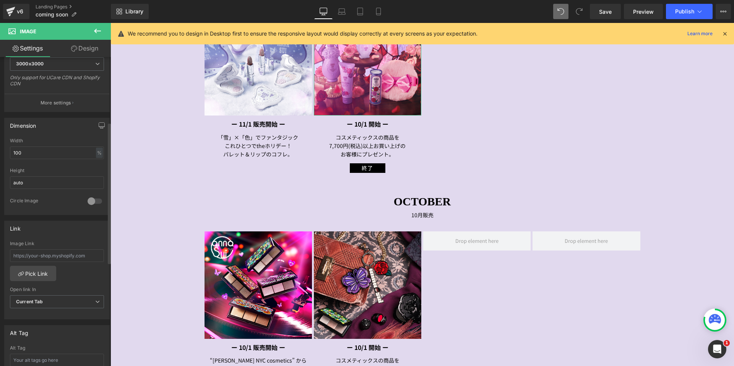
scroll to position [191, 0]
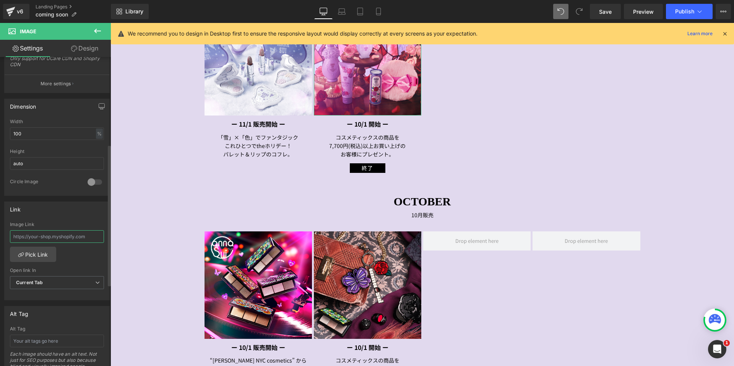
click at [15, 234] on input "text" at bounding box center [57, 236] width 94 height 13
paste input "[URL][DOMAIN_NAME]"
type input "[URL][DOMAIN_NAME]"
click at [70, 212] on div "Link" at bounding box center [57, 209] width 105 height 15
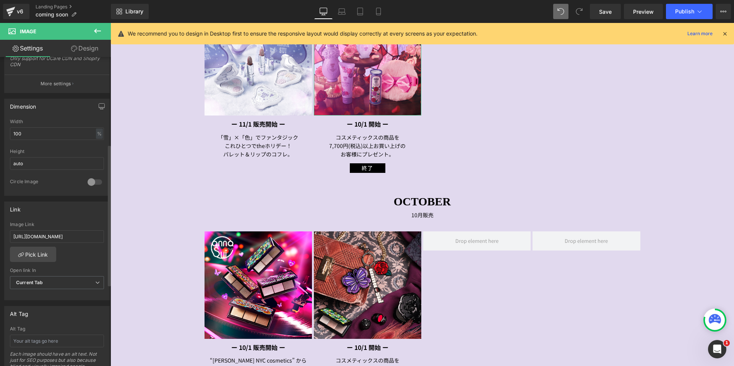
scroll to position [0, 0]
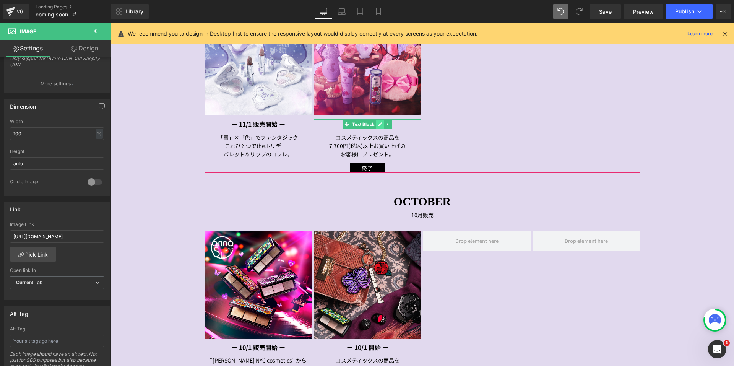
click at [379, 125] on icon at bounding box center [380, 124] width 4 height 5
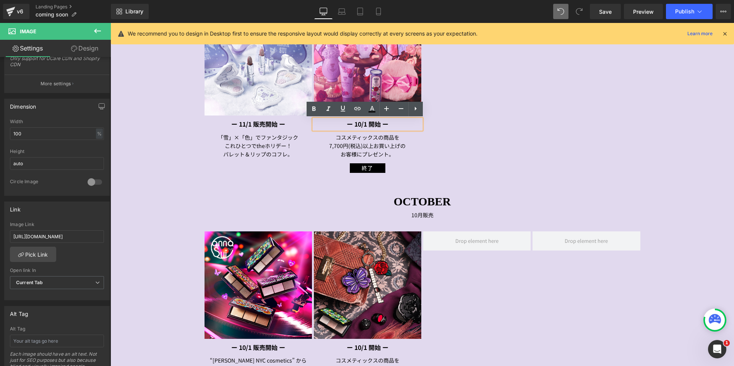
click at [358, 122] on strong "ー 10/1 開始 ー" at bounding box center [368, 123] width 42 height 9
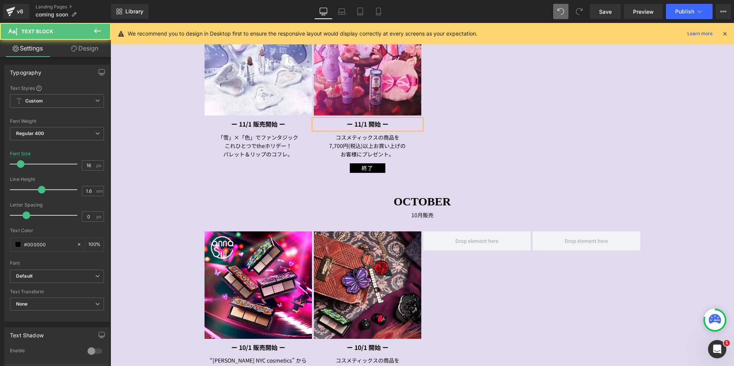
click at [367, 120] on strong "ー 11/1 開始 ー" at bounding box center [368, 123] width 42 height 9
click at [369, 121] on strong "ー 11/15開始 ー" at bounding box center [368, 123] width 44 height 9
click at [380, 8] on icon at bounding box center [378, 11] width 4 height 7
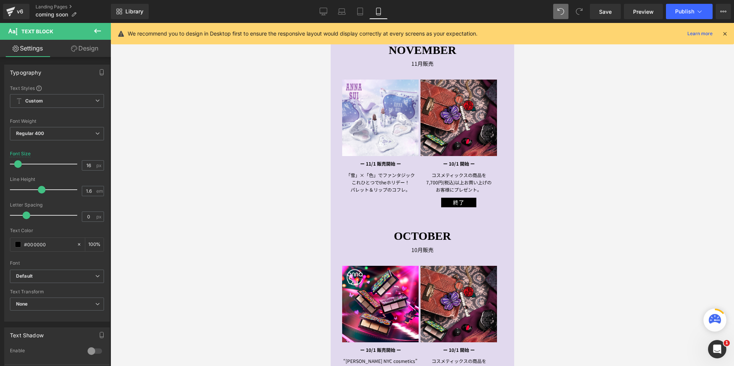
scroll to position [191, 0]
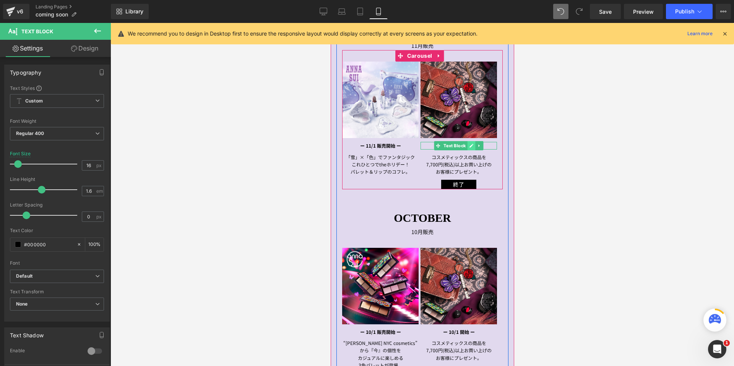
click at [471, 146] on link at bounding box center [471, 145] width 8 height 9
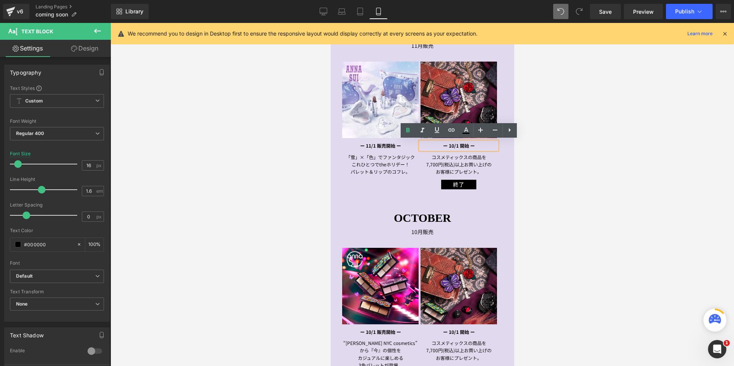
click at [454, 145] on strong "ー 10/1 開始 ー" at bounding box center [459, 145] width 32 height 7
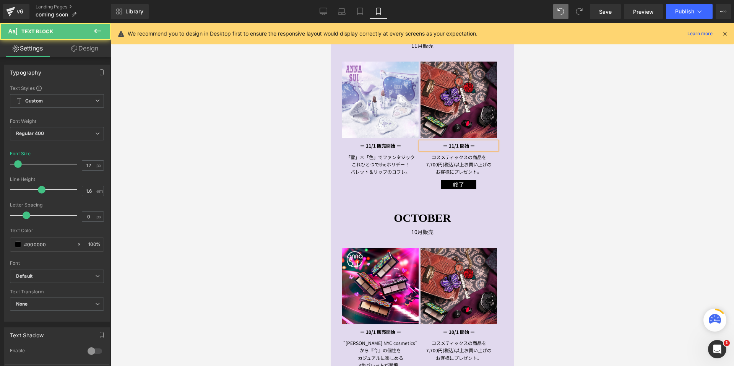
click at [460, 144] on strong "ー 11/1 開始 ー" at bounding box center [459, 145] width 32 height 7
click at [459, 143] on strong "ー 11/1 5開始 ー" at bounding box center [458, 145] width 34 height 7
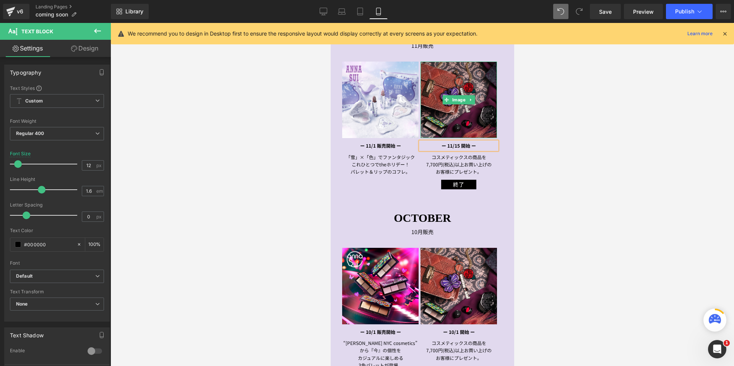
click at [464, 91] on img at bounding box center [458, 100] width 76 height 76
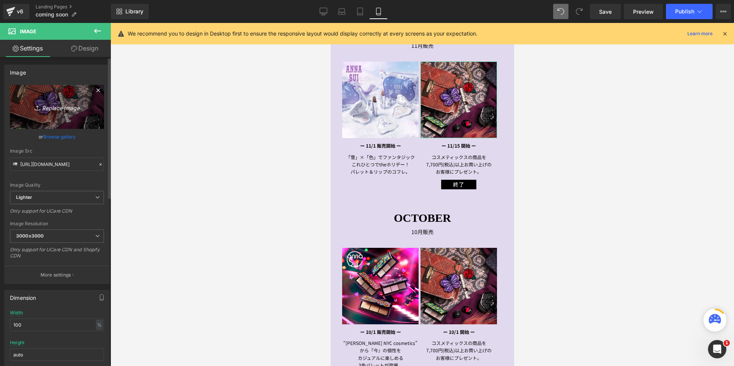
click at [55, 107] on icon "Replace Image" at bounding box center [56, 107] width 61 height 10
type input "C:\fakepath\Coffret2_1080x1080px.jpg"
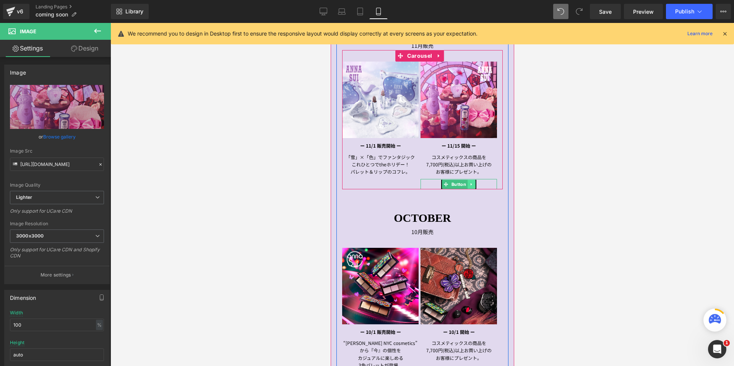
click at [471, 184] on icon at bounding box center [471, 184] width 4 height 5
click at [476, 183] on icon at bounding box center [475, 184] width 4 height 4
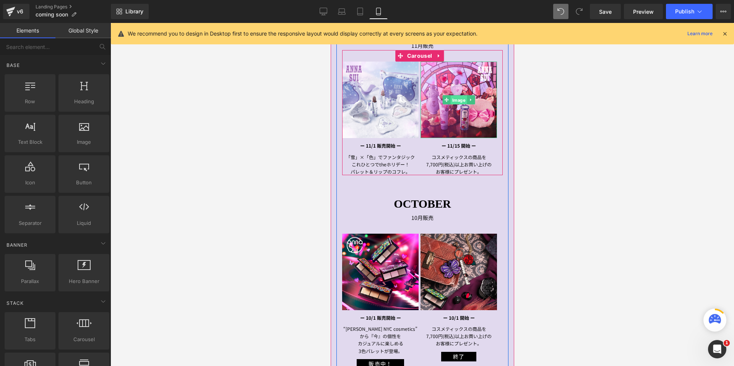
click at [456, 100] on span "Image" at bounding box center [458, 100] width 16 height 9
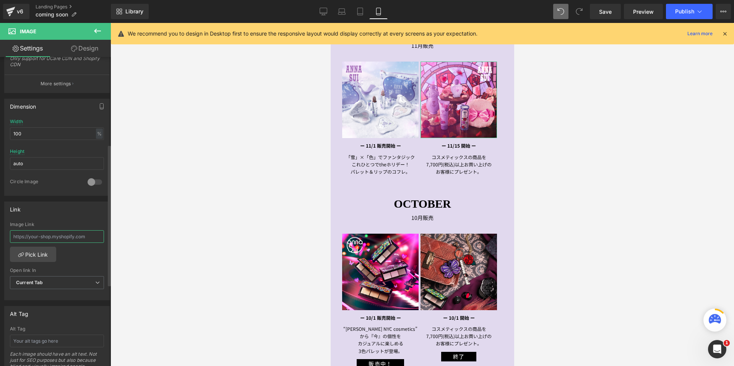
click at [19, 235] on input "text" at bounding box center [57, 236] width 94 height 13
paste input "[URL][DOMAIN_NAME]"
type input "[URL][DOMAIN_NAME]"
click at [65, 211] on div "Link" at bounding box center [57, 209] width 105 height 15
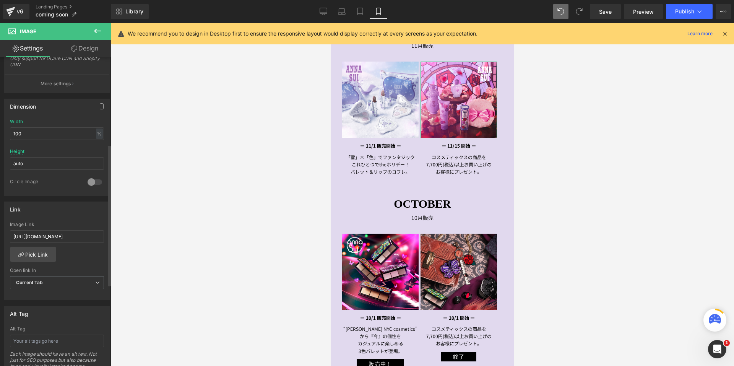
scroll to position [0, 0]
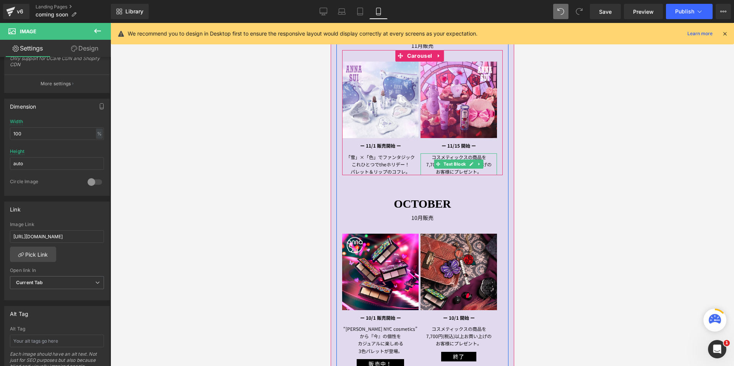
click at [488, 170] on p "お客様に プレゼント。" at bounding box center [458, 171] width 76 height 7
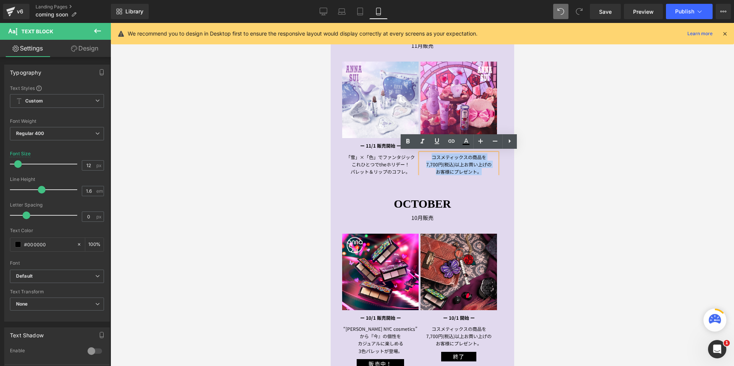
drag, startPoint x: 488, startPoint y: 170, endPoint x: 428, endPoint y: 156, distance: 61.2
click at [428, 156] on div "コスメティックスの商品を 7,700円(税込)以上お買い上げの お客様に プレゼント。" at bounding box center [458, 164] width 76 height 22
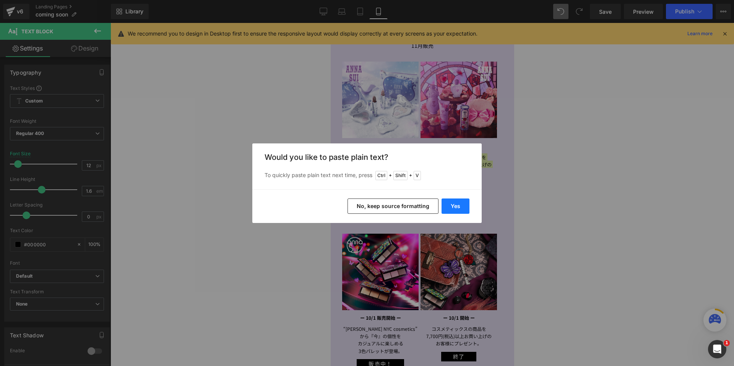
drag, startPoint x: 461, startPoint y: 206, endPoint x: 131, endPoint y: 174, distance: 331.6
click at [461, 206] on button "Yes" at bounding box center [456, 205] width 28 height 15
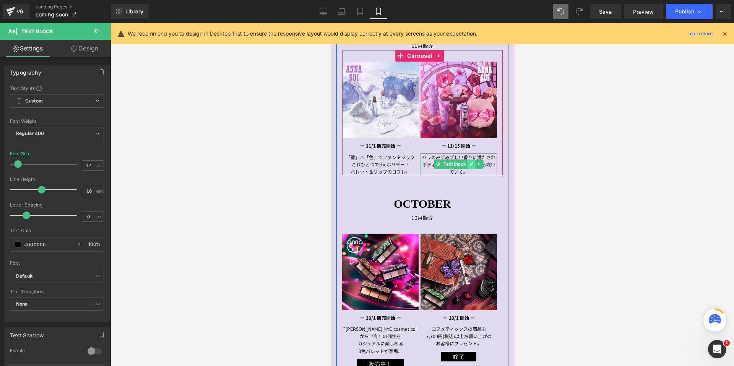
click at [472, 163] on icon at bounding box center [471, 164] width 4 height 5
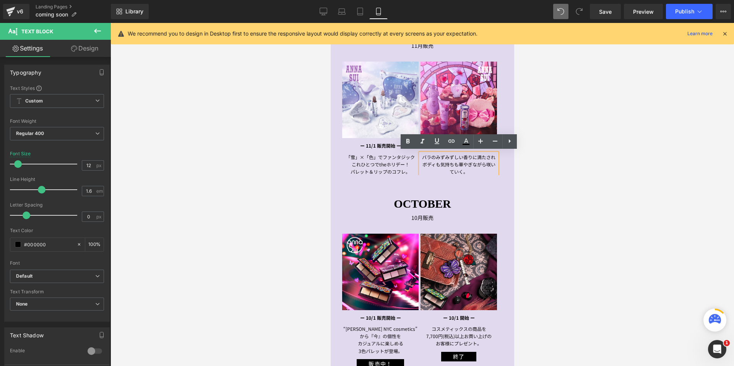
click at [457, 162] on p "ボディも気持ちも華やぎながら咲いていく。" at bounding box center [458, 168] width 76 height 15
click at [555, 167] on div at bounding box center [423, 194] width 624 height 343
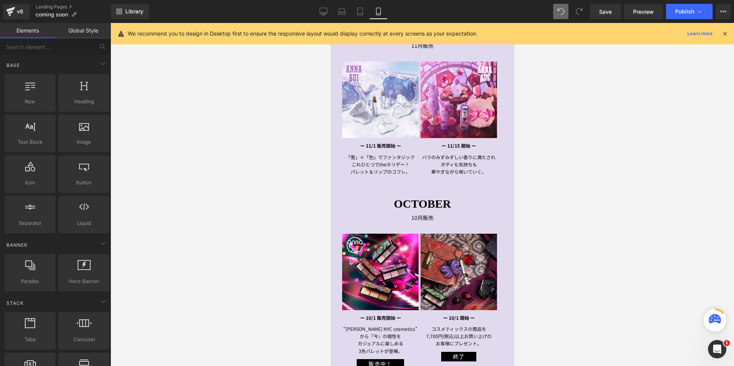
click at [326, 16] on link "Desktop" at bounding box center [323, 11] width 18 height 15
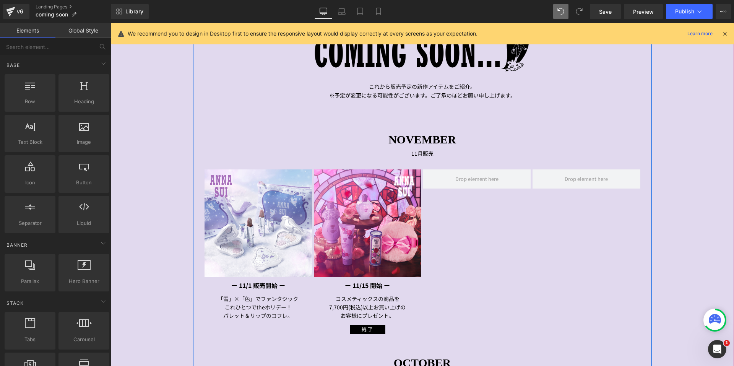
scroll to position [277, 0]
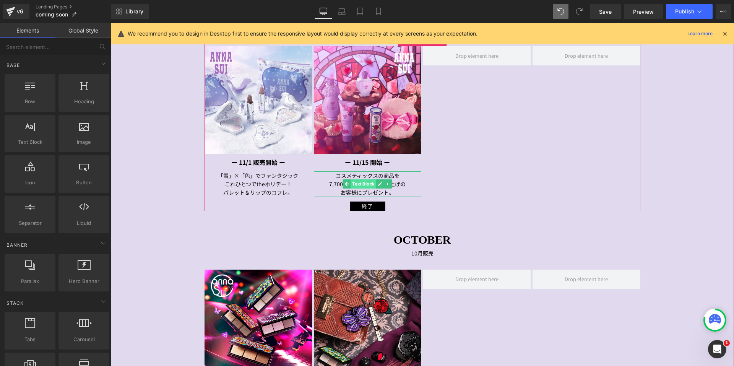
click at [369, 184] on span "Text Block" at bounding box center [363, 183] width 25 height 9
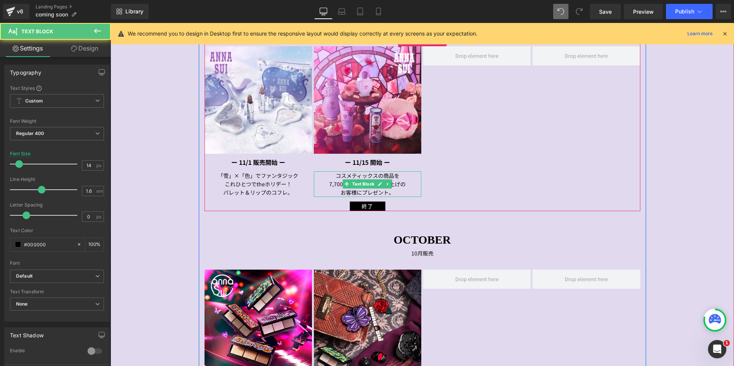
click at [379, 184] on icon at bounding box center [381, 184] width 4 height 4
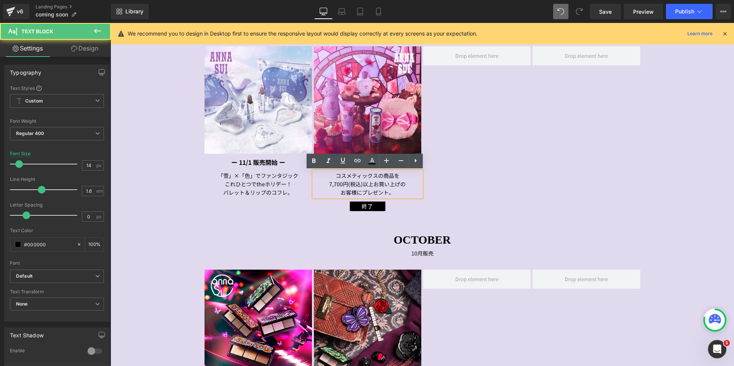
click at [391, 190] on span "プレゼント。" at bounding box center [378, 193] width 32 height 8
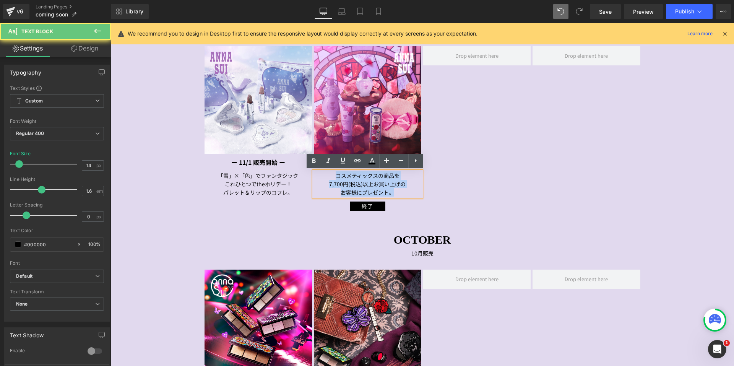
drag, startPoint x: 391, startPoint y: 191, endPoint x: 332, endPoint y: 174, distance: 61.2
click at [332, 174] on div "コスメティックスの商品を 7,700円(税込)以上お買い上げの お客様に プレゼント。" at bounding box center [367, 184] width 107 height 26
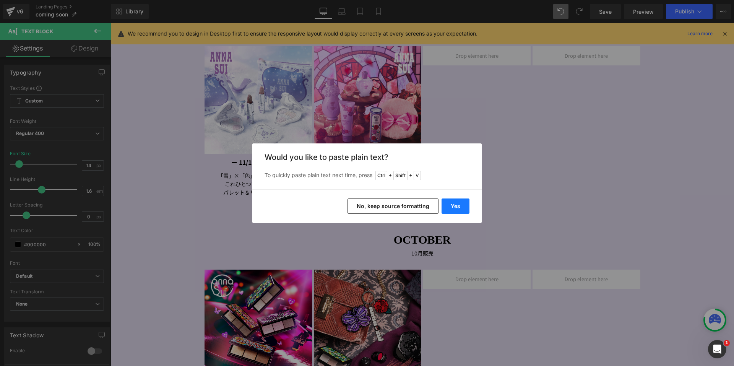
click at [455, 205] on button "Yes" at bounding box center [456, 205] width 28 height 15
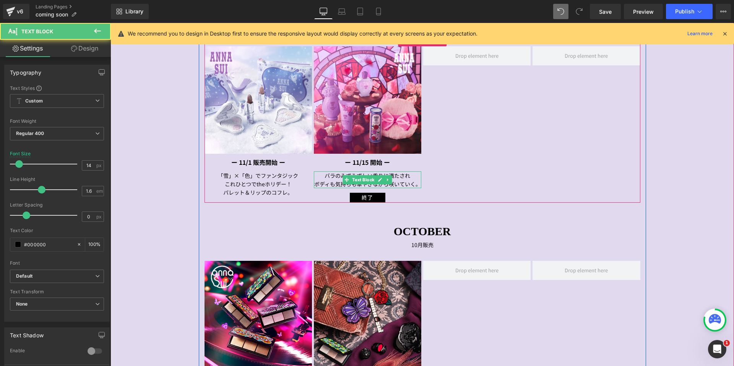
click at [354, 185] on p "ボディも気持ちも華やぎながら咲いていく。" at bounding box center [367, 184] width 107 height 8
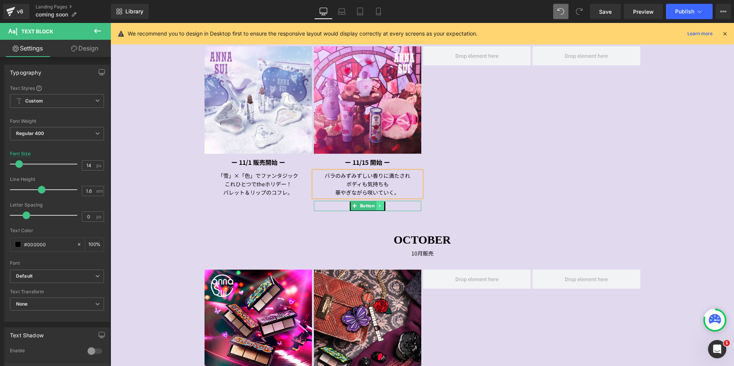
click at [379, 205] on icon at bounding box center [379, 206] width 1 height 3
click at [382, 205] on icon at bounding box center [384, 206] width 4 height 4
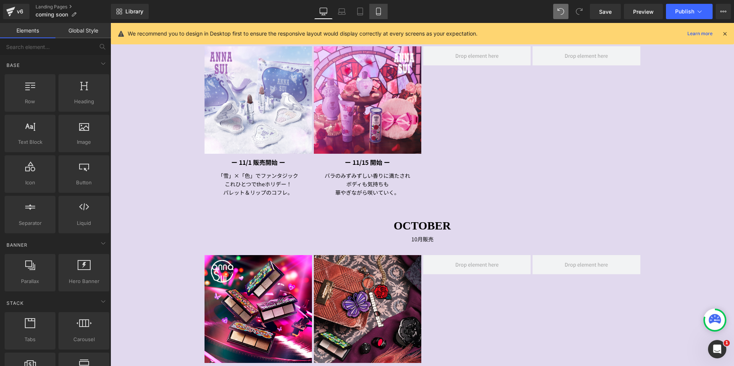
click at [380, 15] on icon at bounding box center [379, 12] width 8 height 8
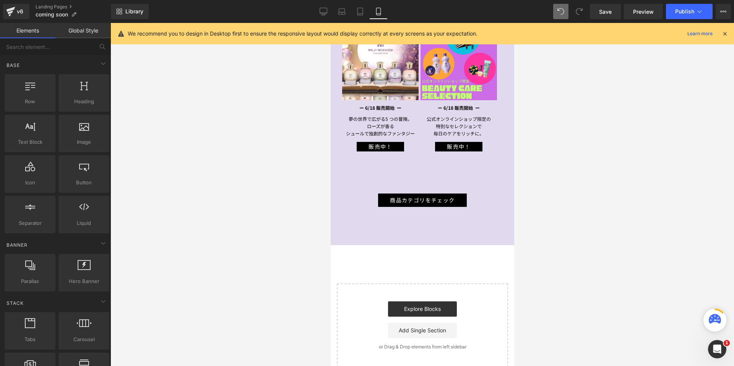
scroll to position [1453, 0]
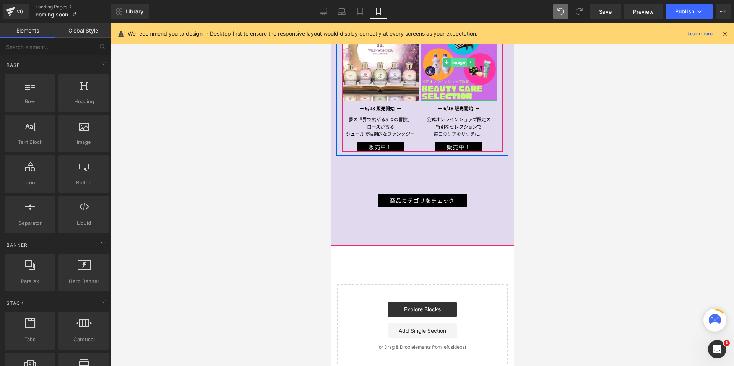
click at [454, 60] on span "Image" at bounding box center [458, 62] width 16 height 9
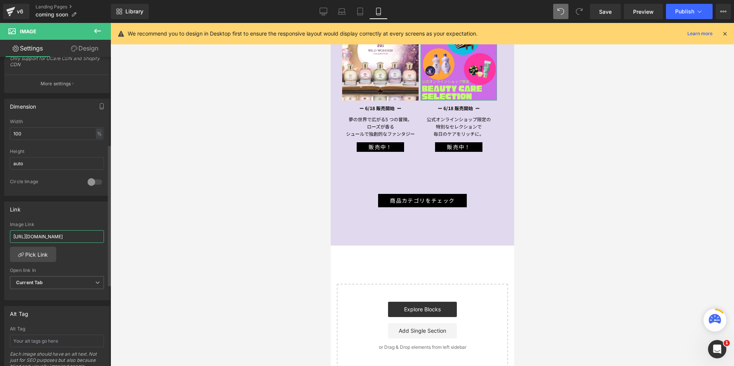
scroll to position [0, 19]
drag, startPoint x: 13, startPoint y: 237, endPoint x: 137, endPoint y: 240, distance: 124.7
click at [137, 240] on div "Image You are previewing how the will restyle your page. You can not edit Eleme…" at bounding box center [367, 189] width 734 height 379
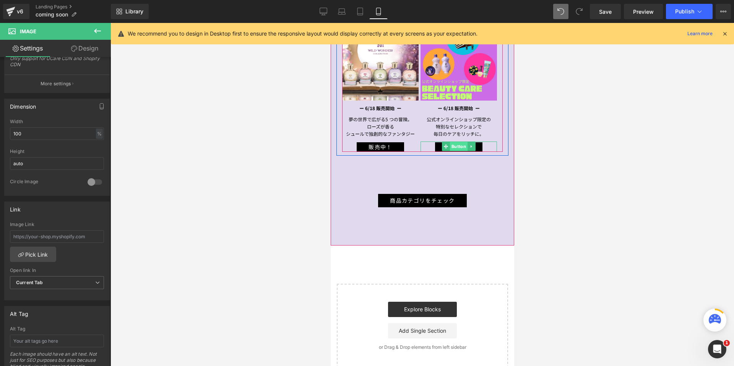
click at [457, 144] on span "Button" at bounding box center [459, 146] width 18 height 9
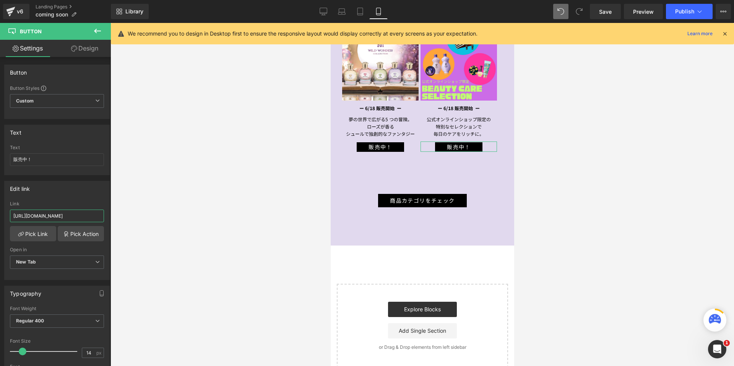
scroll to position [0, 19]
drag, startPoint x: 14, startPoint y: 216, endPoint x: 128, endPoint y: 219, distance: 113.6
click at [122, 219] on div "Button You are previewing how the will restyle your page. You can not edit Elem…" at bounding box center [367, 189] width 734 height 379
drag, startPoint x: 37, startPoint y: 161, endPoint x: 0, endPoint y: 160, distance: 36.7
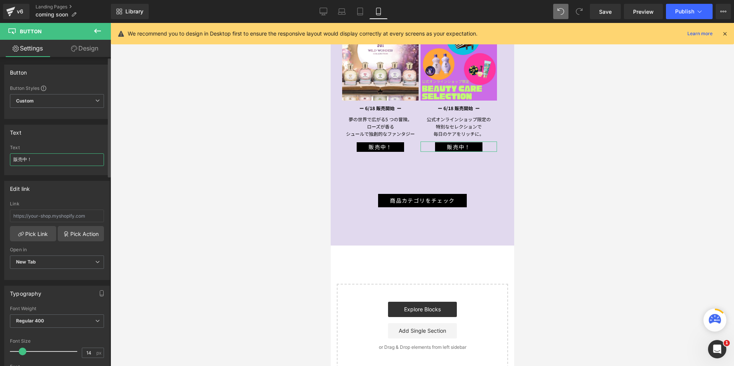
click at [0, 160] on div "Text 販売中！ Text 販売中！" at bounding box center [57, 147] width 114 height 56
type input "終了"
click at [67, 134] on div "Text" at bounding box center [57, 132] width 105 height 15
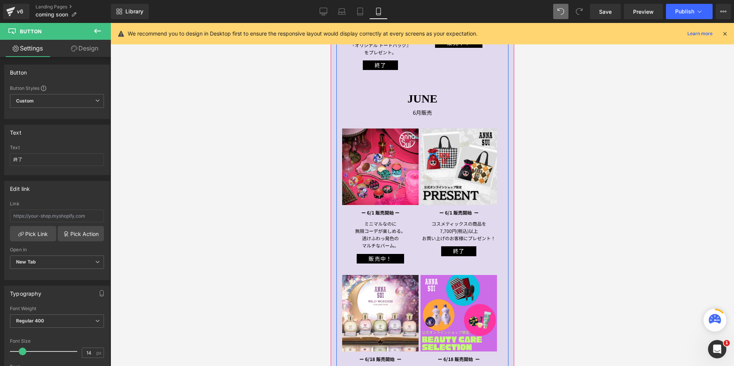
scroll to position [1262, 0]
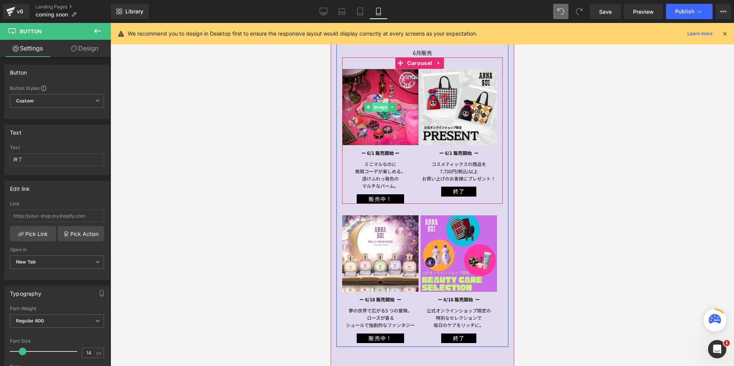
click at [379, 103] on span "Image" at bounding box center [380, 106] width 16 height 9
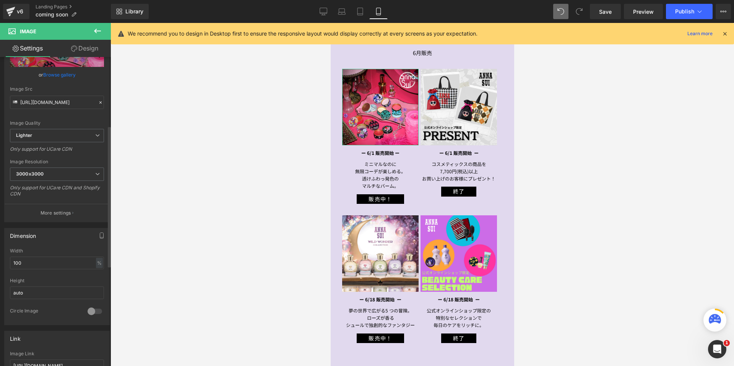
scroll to position [153, 0]
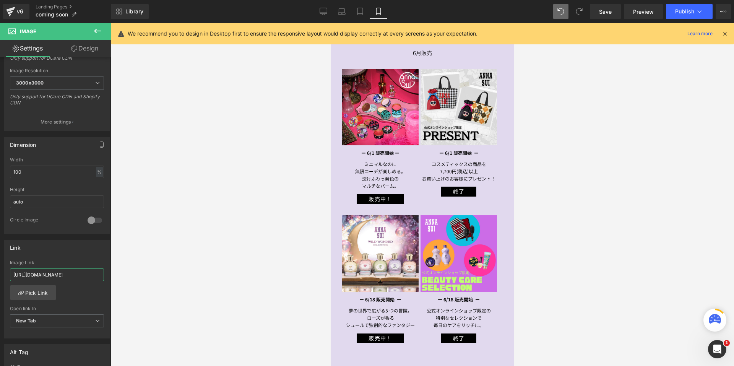
drag, startPoint x: 13, startPoint y: 271, endPoint x: 125, endPoint y: 275, distance: 112.1
click at [123, 275] on div "Image You are previewing how the will restyle your page. You can not edit Eleme…" at bounding box center [367, 189] width 734 height 379
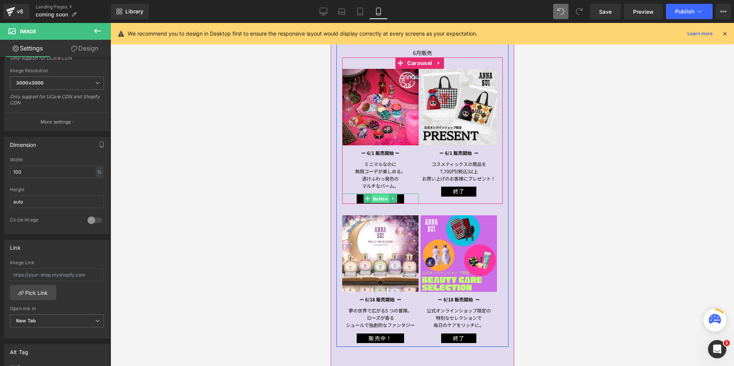
click at [379, 194] on span "Button" at bounding box center [380, 198] width 18 height 9
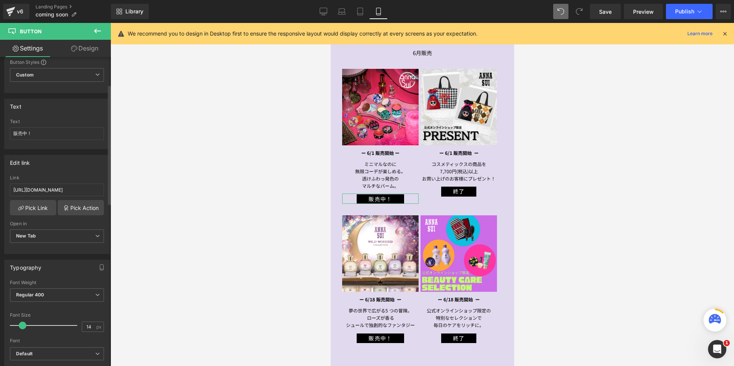
scroll to position [0, 0]
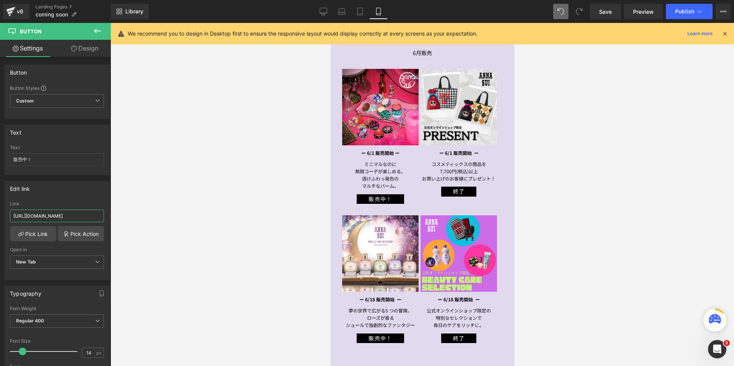
drag, startPoint x: 13, startPoint y: 216, endPoint x: 146, endPoint y: 218, distance: 133.1
click at [146, 218] on div "Button You are previewing how the will restyle your page. You can not edit Elem…" at bounding box center [367, 189] width 734 height 379
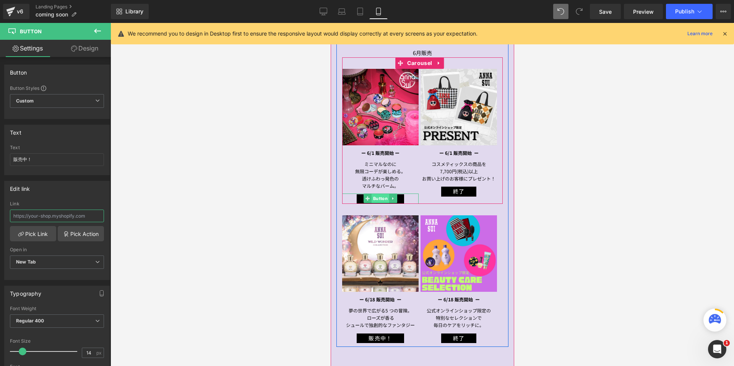
click at [375, 196] on span "Button" at bounding box center [380, 198] width 18 height 9
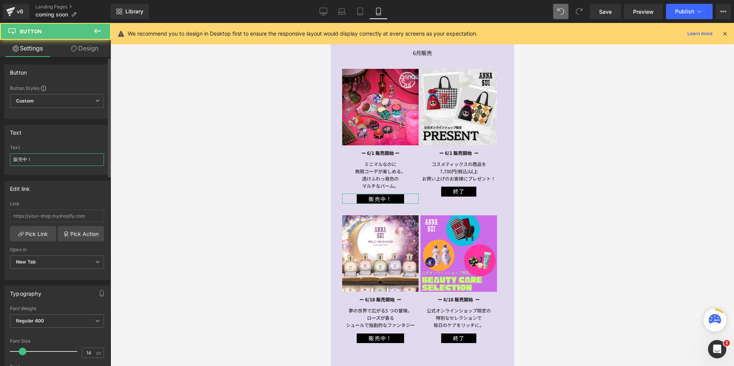
drag, startPoint x: 22, startPoint y: 158, endPoint x: 0, endPoint y: 153, distance: 22.6
click at [0, 153] on div "Text 販売中！ Text 販売中！" at bounding box center [57, 147] width 114 height 56
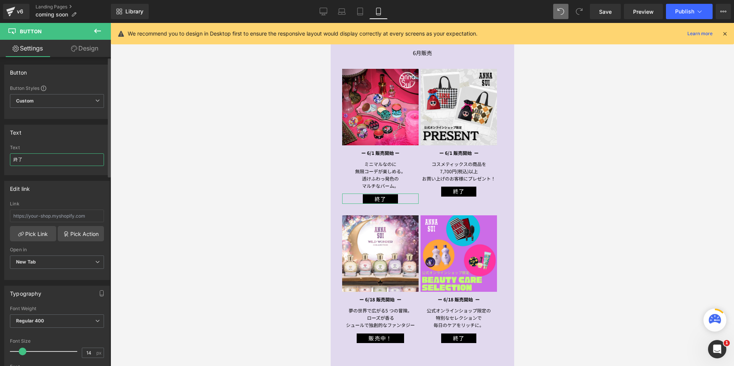
click at [12, 158] on input "終了" at bounding box center [57, 159] width 94 height 13
type input "販売終了"
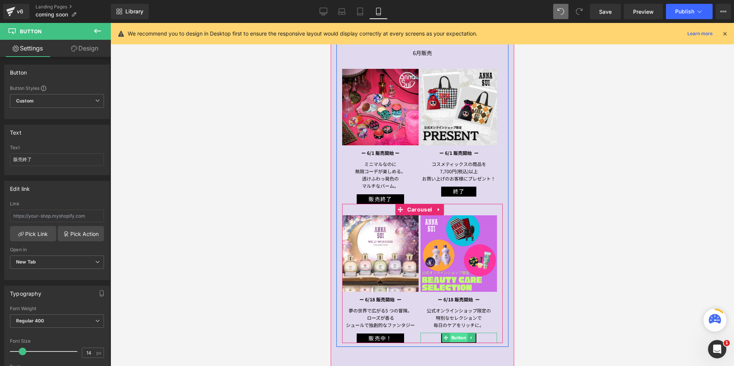
click at [456, 334] on span "Button" at bounding box center [459, 337] width 18 height 9
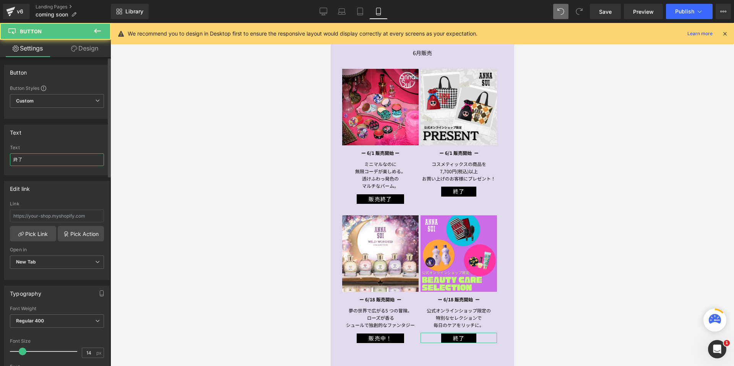
click at [14, 159] on input "終了" at bounding box center [57, 159] width 94 height 13
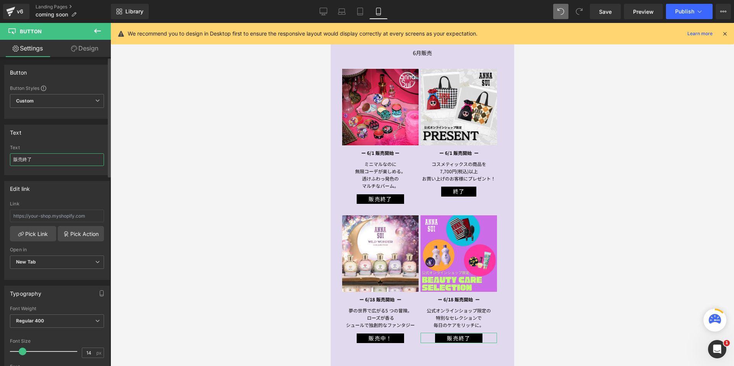
type input "販売終了"
drag, startPoint x: 78, startPoint y: 140, endPoint x: 84, endPoint y: 138, distance: 6.4
click at [79, 139] on div "Text 終了 Text 販売終了" at bounding box center [57, 150] width 106 height 50
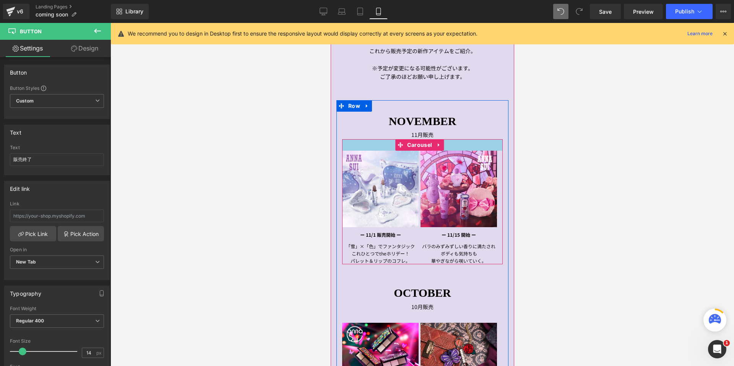
scroll to position [115, 0]
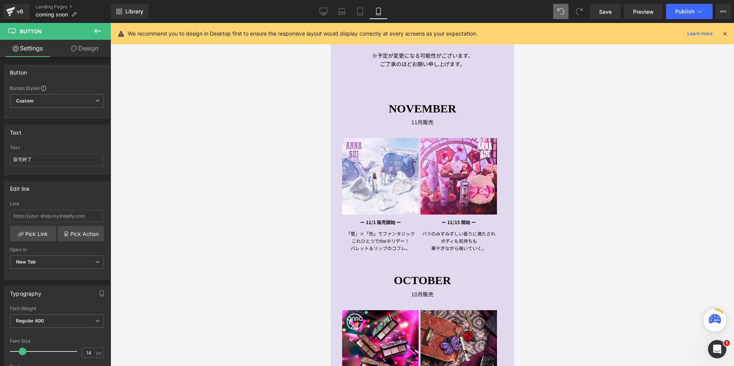
click at [319, 15] on link "Desktop" at bounding box center [323, 11] width 18 height 15
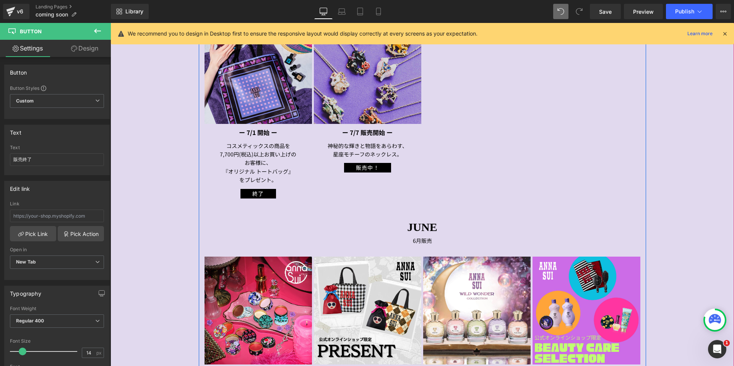
scroll to position [1377, 0]
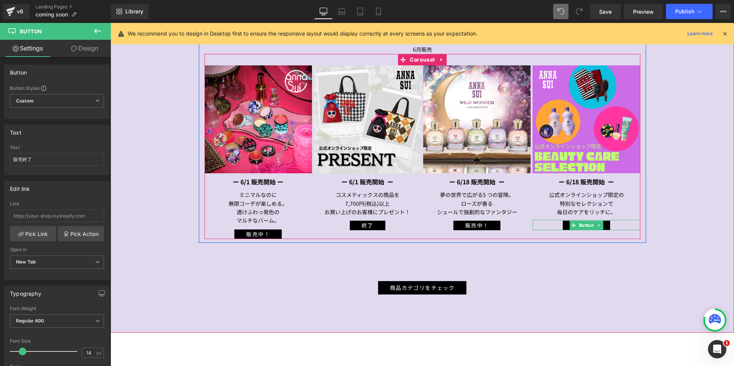
drag, startPoint x: 583, startPoint y: 225, endPoint x: 450, endPoint y: 226, distance: 133.1
click at [583, 224] on span "Button" at bounding box center [587, 225] width 18 height 9
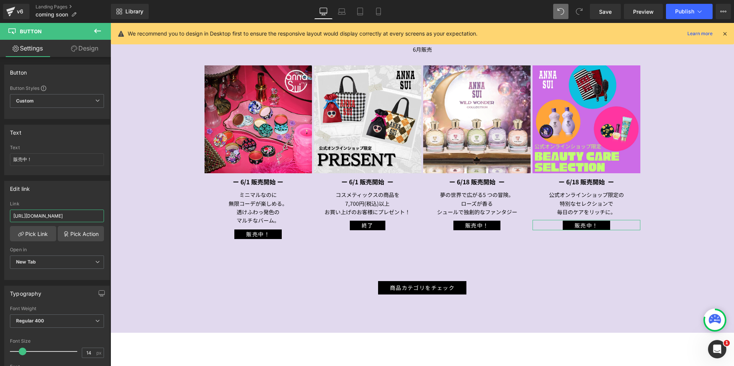
scroll to position [0, 19]
drag, startPoint x: 124, startPoint y: 237, endPoint x: 141, endPoint y: 218, distance: 26.0
drag, startPoint x: 38, startPoint y: 161, endPoint x: 0, endPoint y: 154, distance: 38.7
click at [0, 155] on div "Text 販売中！ Text 販売中！" at bounding box center [57, 147] width 114 height 56
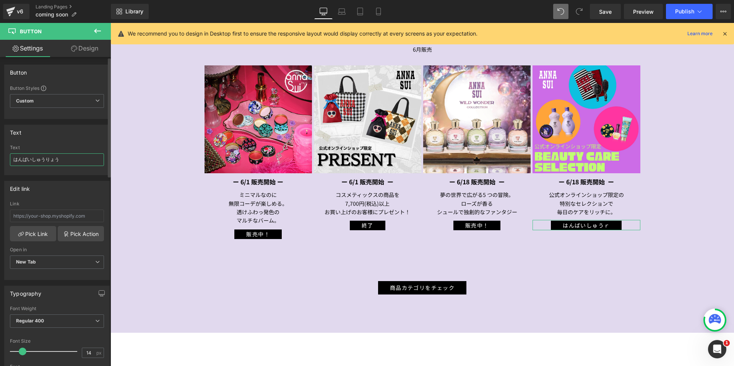
type input "販売終了"
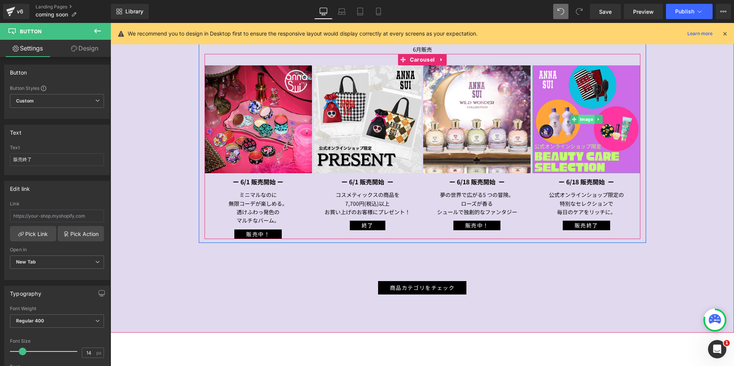
click at [578, 117] on span "Image" at bounding box center [586, 119] width 16 height 9
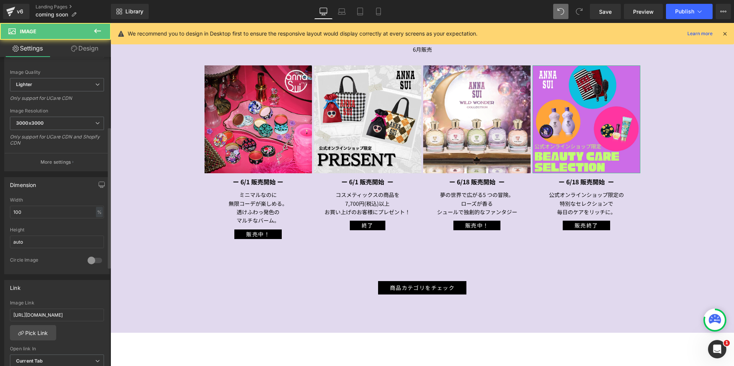
scroll to position [153, 0]
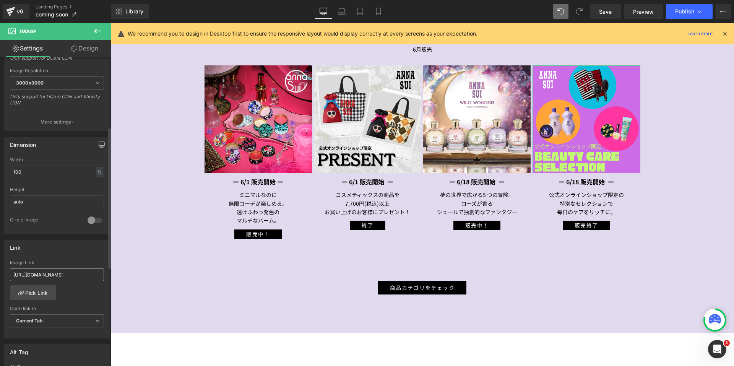
drag, startPoint x: 10, startPoint y: 272, endPoint x: 57, endPoint y: 279, distance: 47.9
click at [57, 279] on div "[URL][DOMAIN_NAME] Image Link [URL][DOMAIN_NAME] Pick Link Current Tab New Tab …" at bounding box center [57, 299] width 105 height 78
drag, startPoint x: 130, startPoint y: 299, endPoint x: 134, endPoint y: 284, distance: 15.4
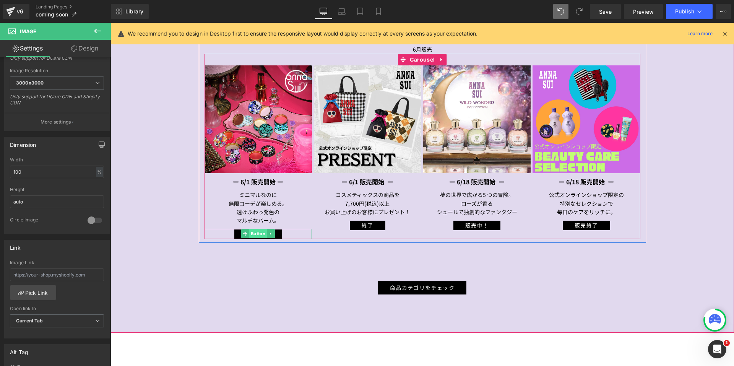
click at [251, 232] on span "Button" at bounding box center [258, 233] width 18 height 9
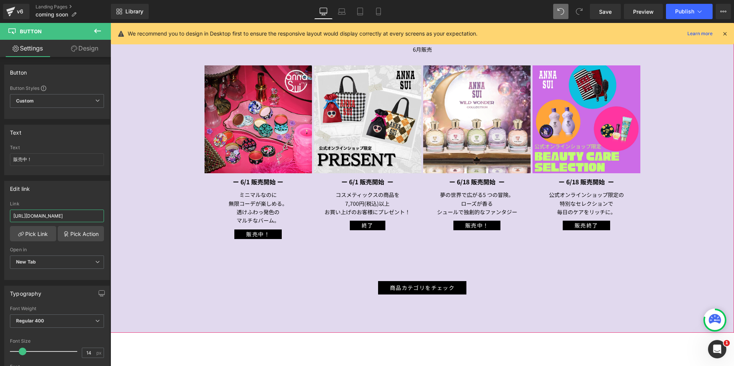
drag, startPoint x: 125, startPoint y: 238, endPoint x: 140, endPoint y: 222, distance: 22.2
drag, startPoint x: 41, startPoint y: 163, endPoint x: 24, endPoint y: 159, distance: 17.3
click at [24, 159] on input "販売中！" at bounding box center [57, 159] width 94 height 13
type input "販売終了"
click at [57, 138] on div "Text" at bounding box center [57, 132] width 105 height 15
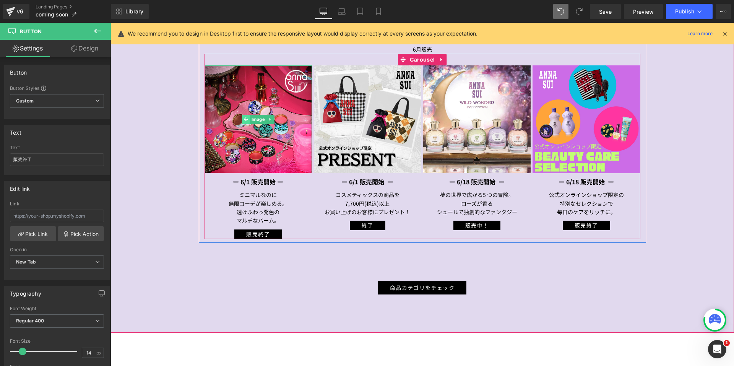
drag, startPoint x: 253, startPoint y: 114, endPoint x: 244, endPoint y: 119, distance: 10.6
click at [253, 115] on span "Image" at bounding box center [258, 119] width 16 height 9
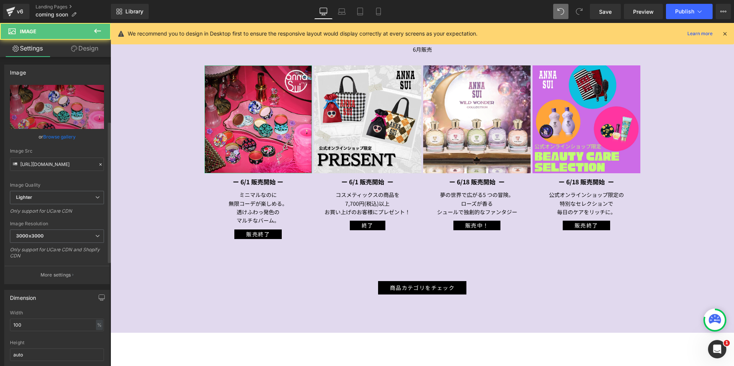
scroll to position [153, 0]
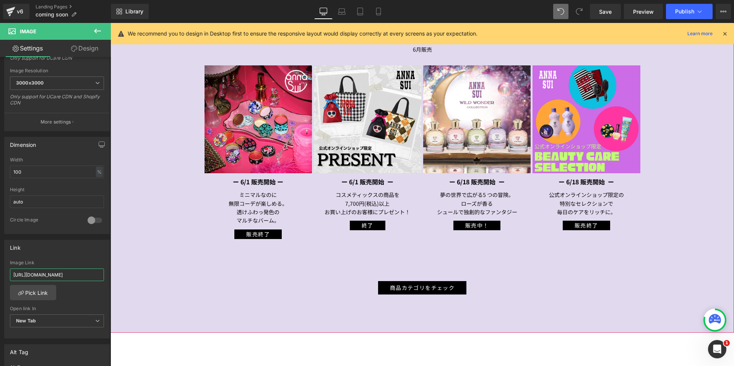
drag, startPoint x: 124, startPoint y: 295, endPoint x: 132, endPoint y: 276, distance: 20.6
click at [79, 252] on div "Link" at bounding box center [57, 247] width 105 height 15
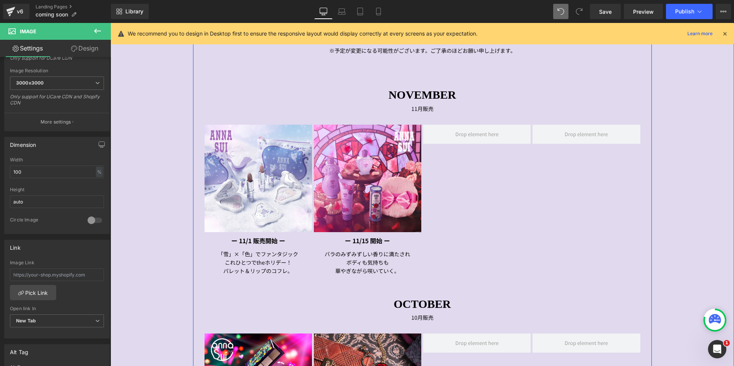
scroll to position [191, 0]
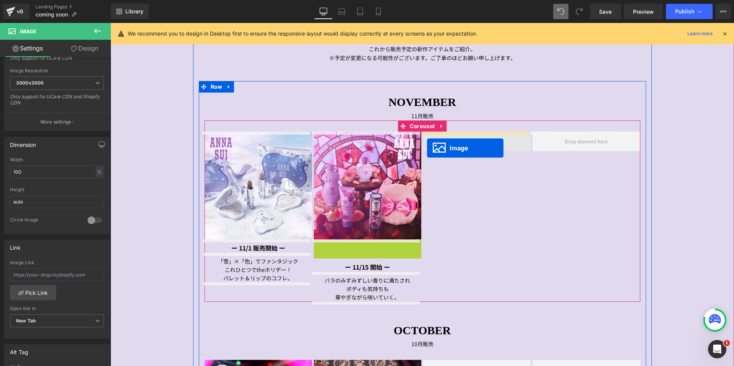
drag, startPoint x: 351, startPoint y: 290, endPoint x: 427, endPoint y: 148, distance: 161.1
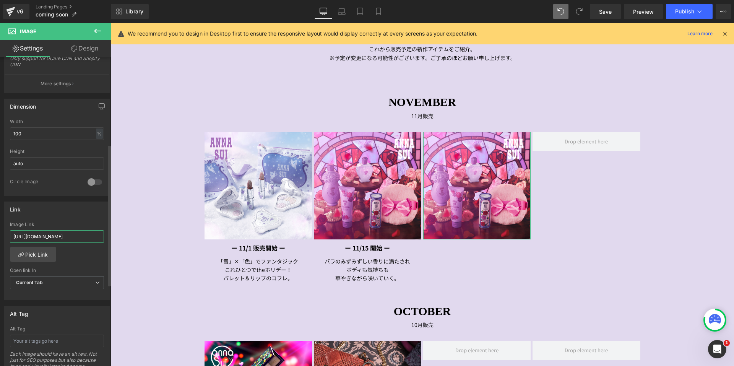
click at [80, 237] on input "[URL][DOMAIN_NAME]" at bounding box center [57, 236] width 94 height 13
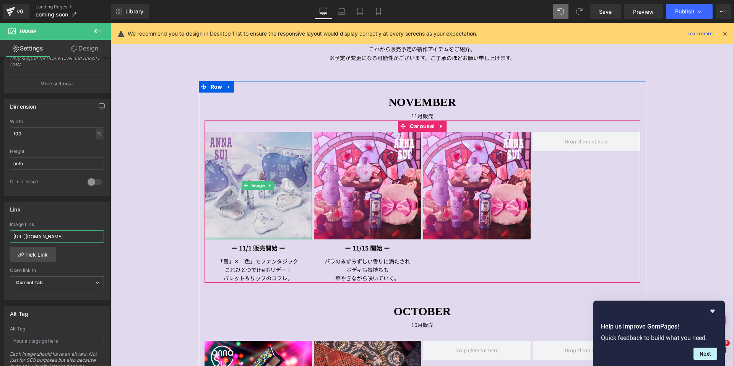
scroll to position [0, 41]
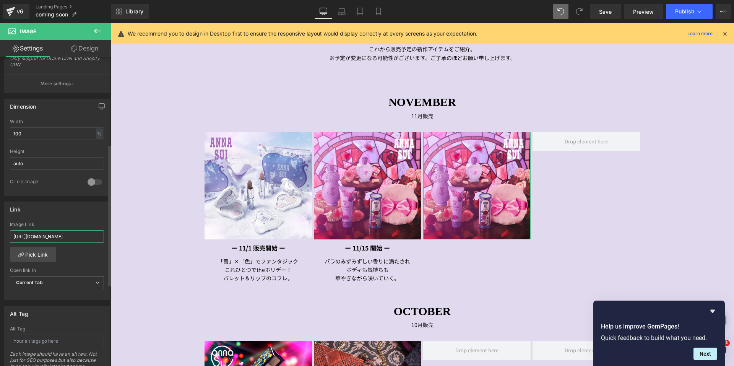
type input "[URL][DOMAIN_NAME]"
click at [74, 211] on div "Link" at bounding box center [57, 209] width 105 height 15
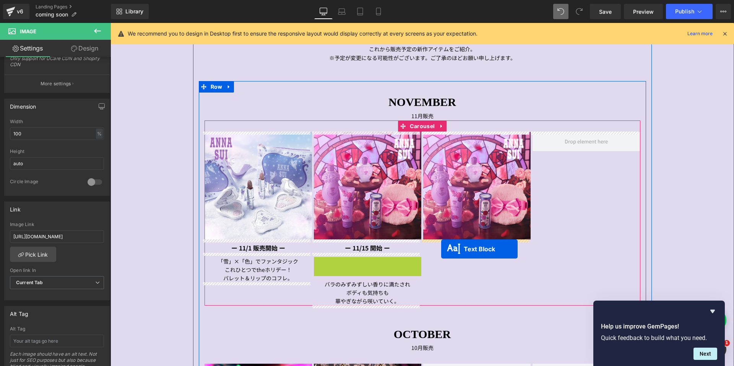
drag, startPoint x: 343, startPoint y: 261, endPoint x: 441, endPoint y: 249, distance: 99.4
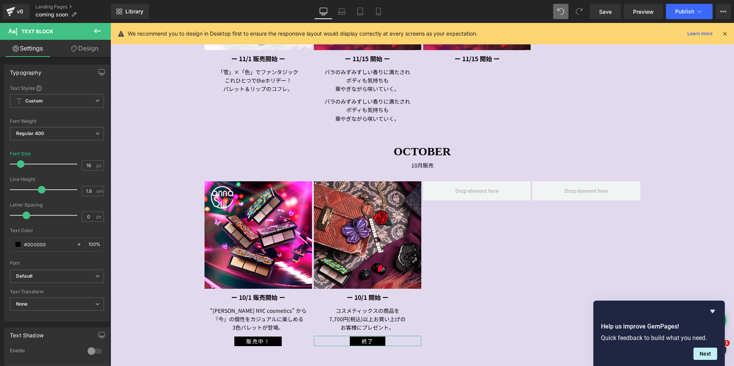
scroll to position [271, 0]
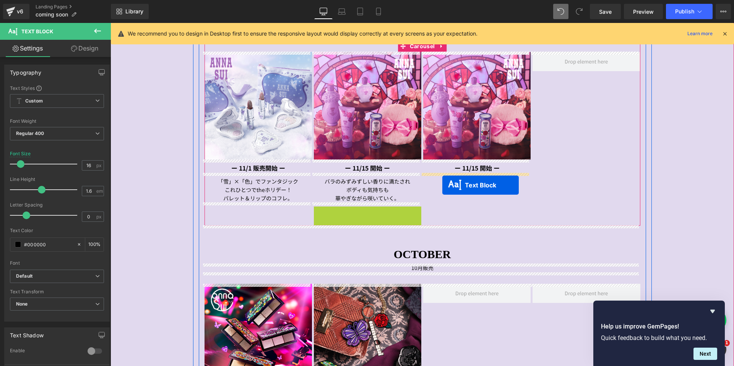
drag, startPoint x: 344, startPoint y: 221, endPoint x: 442, endPoint y: 185, distance: 105.0
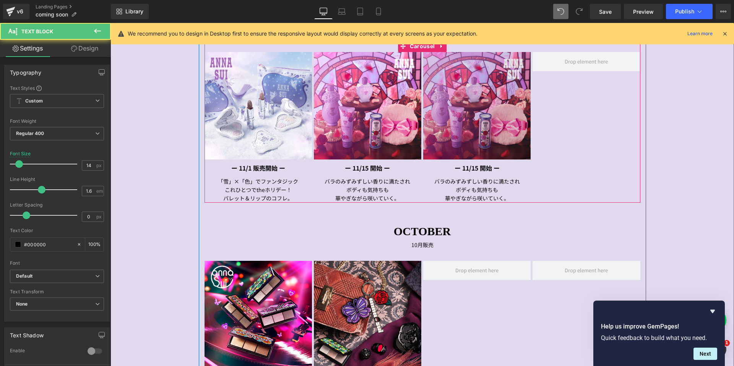
click at [456, 115] on img at bounding box center [476, 105] width 107 height 107
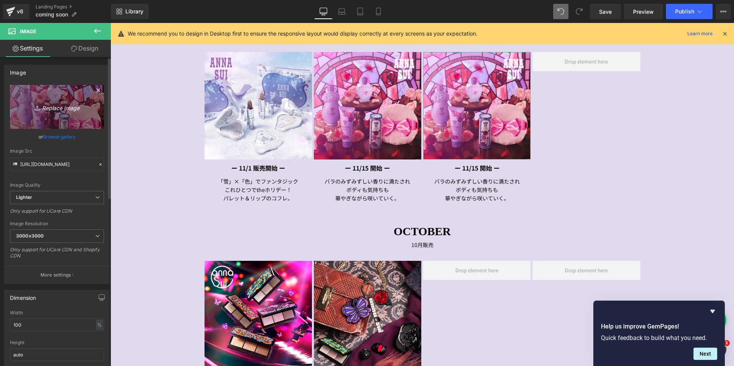
click at [55, 112] on link "Replace Image" at bounding box center [57, 107] width 94 height 44
type input "C:\fakepath\Balm_Handcream_1080x1080px.jpg"
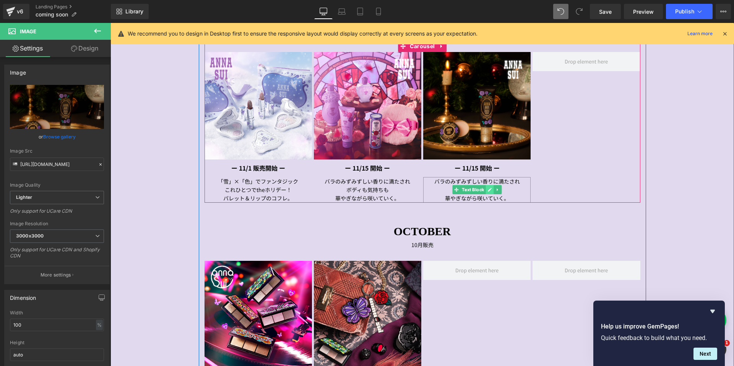
click at [488, 190] on icon at bounding box center [490, 189] width 4 height 5
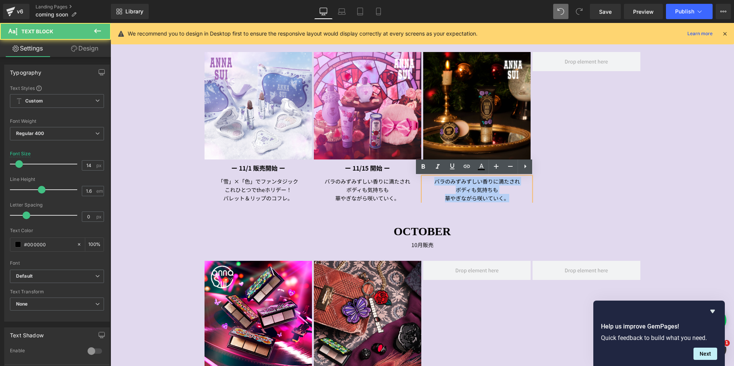
drag, startPoint x: 495, startPoint y: 186, endPoint x: 518, endPoint y: 197, distance: 25.2
click at [518, 197] on div "バラのみずみずしい香りに満たされ ボディも気持ちも 華やぎながら咲いていく。" at bounding box center [476, 190] width 107 height 26
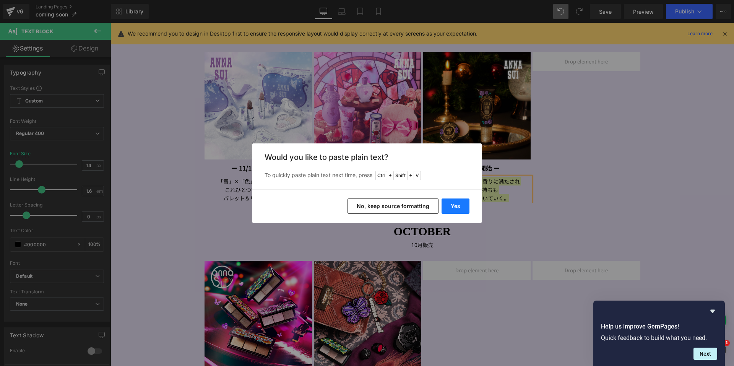
click at [452, 204] on button "Yes" at bounding box center [456, 205] width 28 height 15
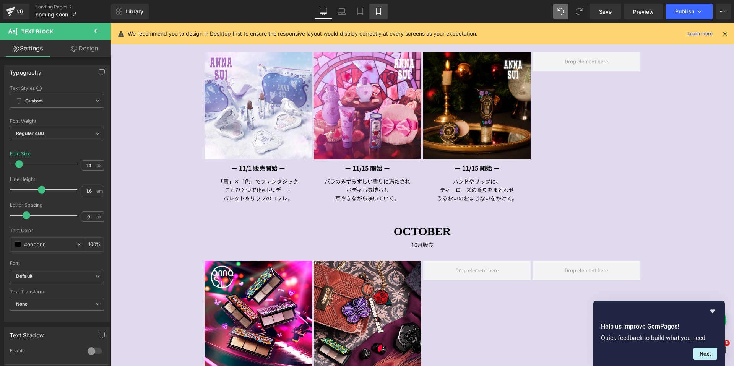
click at [377, 10] on icon at bounding box center [379, 12] width 8 height 8
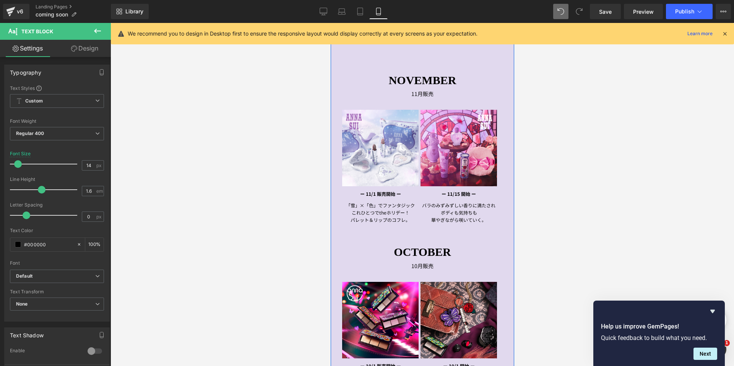
scroll to position [153, 0]
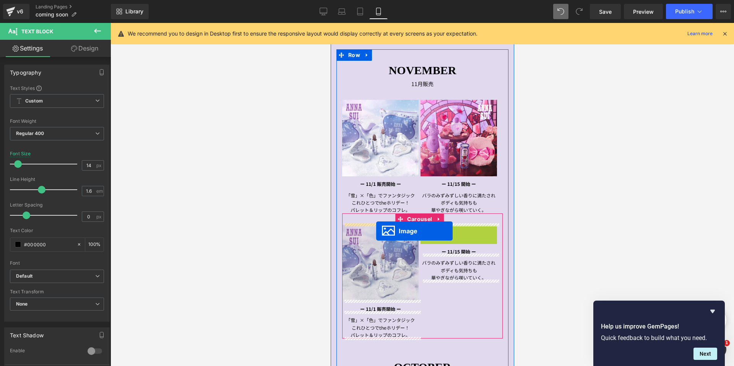
drag, startPoint x: 446, startPoint y: 261, endPoint x: 375, endPoint y: 230, distance: 78.1
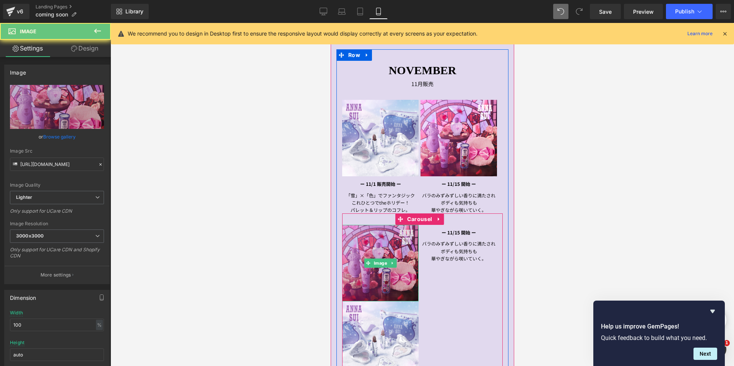
click at [379, 246] on img at bounding box center [380, 263] width 76 height 76
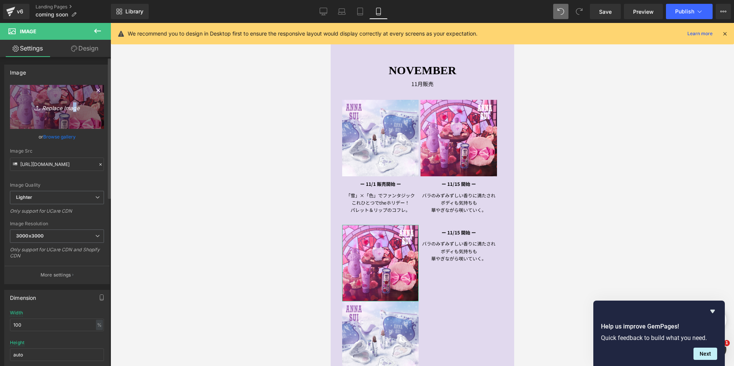
click at [72, 111] on icon "Replace Image" at bounding box center [56, 107] width 61 height 10
type input "C:\fakepath\Balm_Handcream_1080x1080px.jpg"
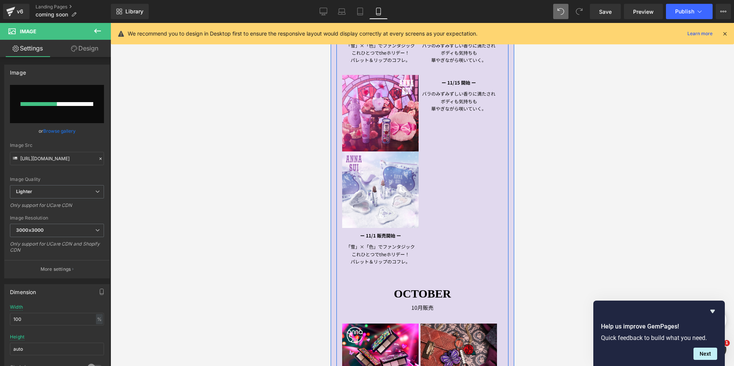
scroll to position [306, 0]
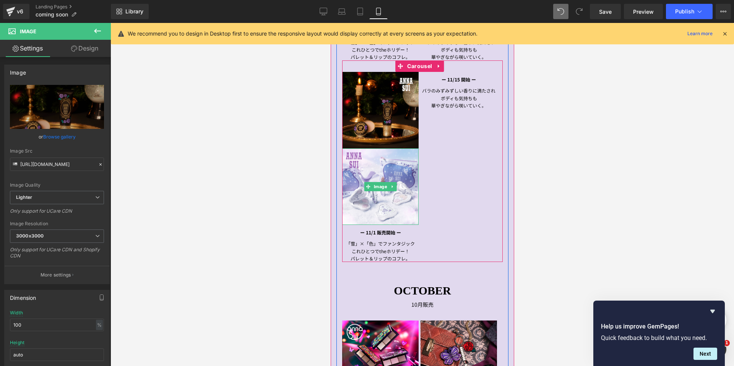
click at [392, 184] on icon at bounding box center [392, 186] width 4 height 5
click at [395, 187] on icon at bounding box center [396, 187] width 4 height 4
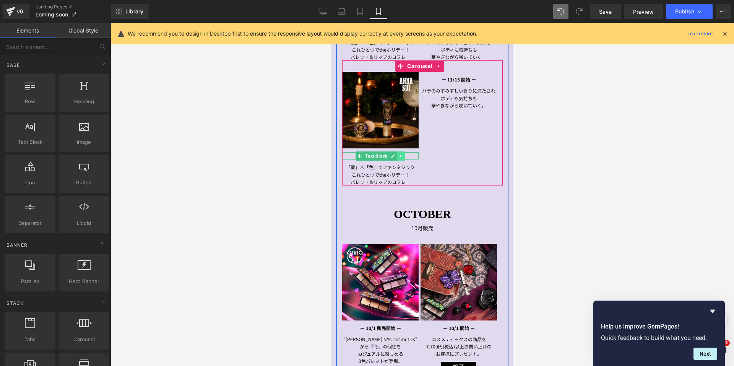
click at [403, 154] on link at bounding box center [401, 155] width 8 height 9
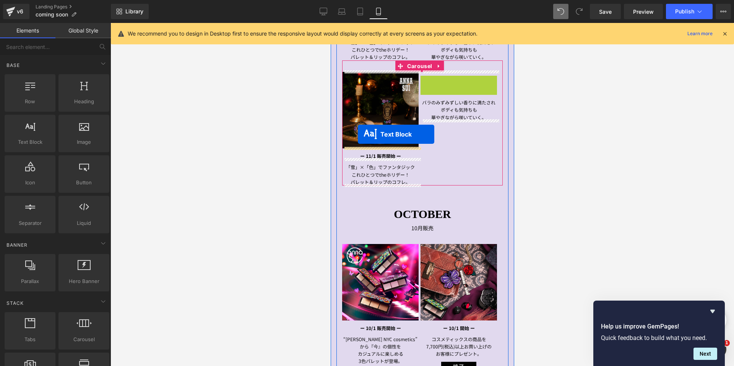
drag, startPoint x: 437, startPoint y: 78, endPoint x: 358, endPoint y: 139, distance: 100.0
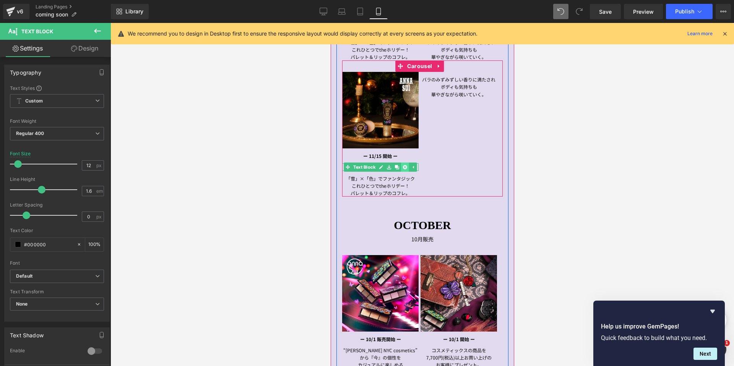
click at [404, 166] on icon at bounding box center [405, 167] width 4 height 4
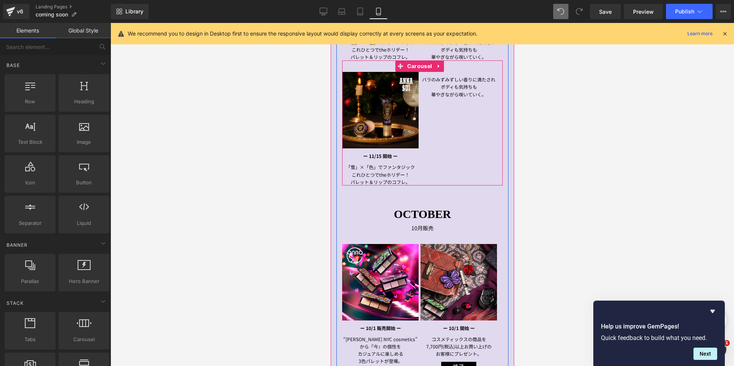
click at [380, 164] on p "「雪」×「色」でファンタジック" at bounding box center [380, 166] width 92 height 7
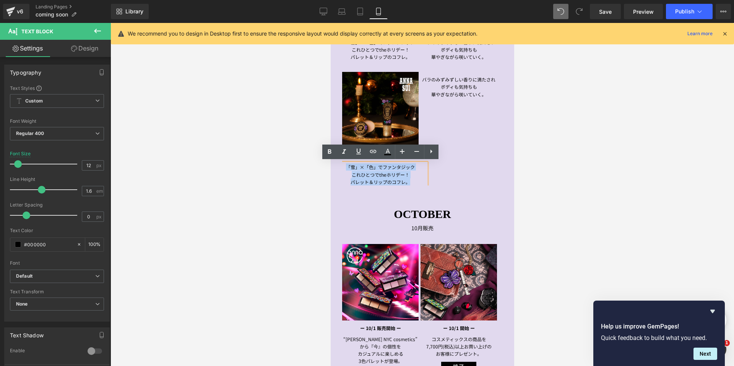
drag, startPoint x: 348, startPoint y: 165, endPoint x: 419, endPoint y: 179, distance: 72.7
click at [419, 179] on div "「雪」×「色」でファンタジック これひとつでtheホリデー！ パレット＆リップのコフレ。" at bounding box center [380, 174] width 92 height 22
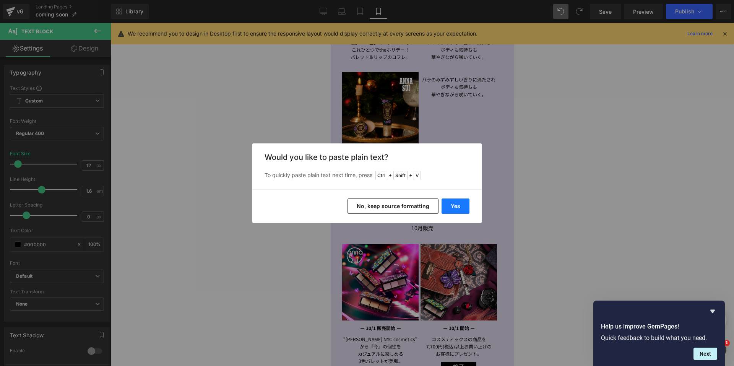
click at [456, 204] on button "Yes" at bounding box center [456, 205] width 28 height 15
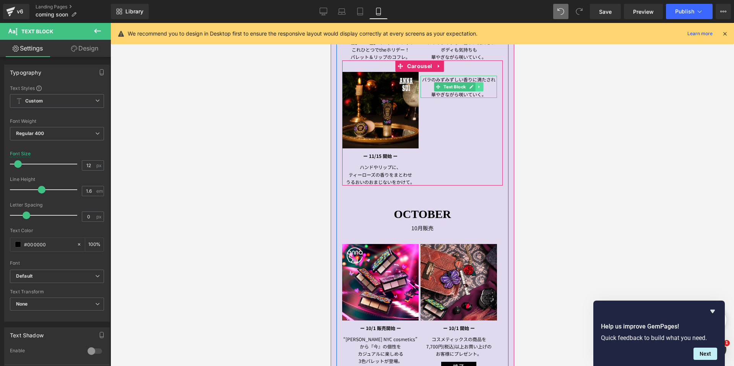
click at [480, 86] on icon at bounding box center [479, 87] width 4 height 5
click at [481, 86] on icon at bounding box center [483, 87] width 4 height 4
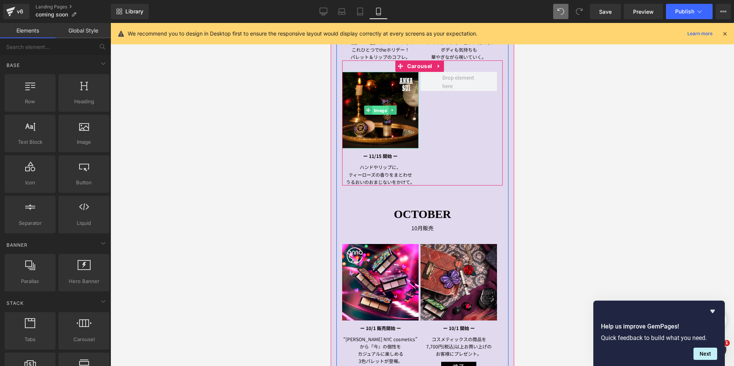
click at [379, 110] on span "Image" at bounding box center [380, 110] width 16 height 9
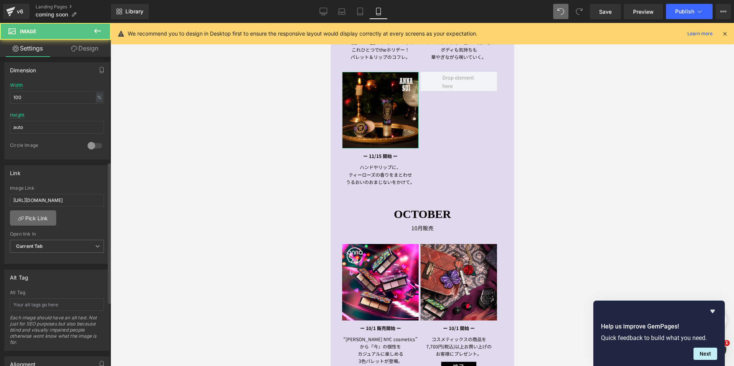
scroll to position [229, 0]
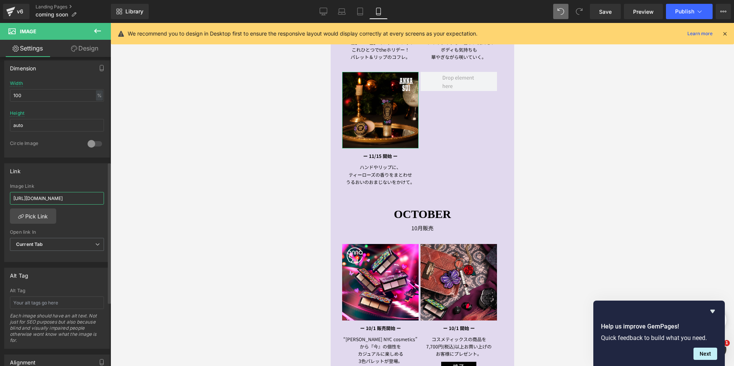
click at [85, 199] on input "[URL][DOMAIN_NAME]" at bounding box center [57, 198] width 94 height 13
type input "[URL][DOMAIN_NAME]"
click at [83, 167] on div "Link" at bounding box center [57, 171] width 105 height 15
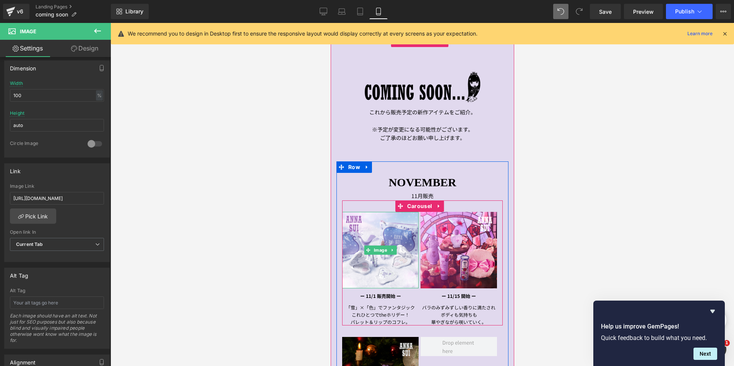
scroll to position [0, 0]
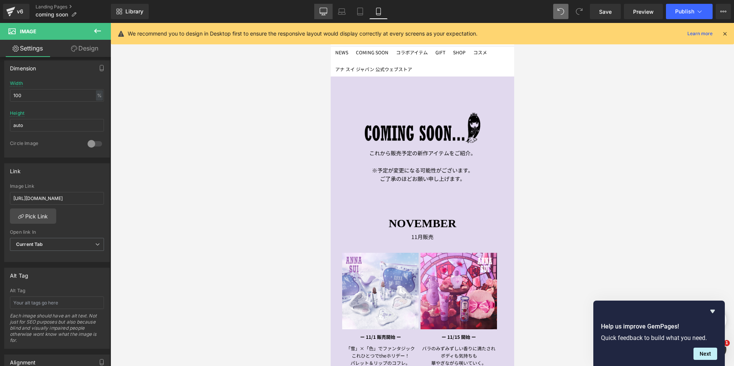
click at [324, 11] on icon at bounding box center [324, 12] width 8 height 8
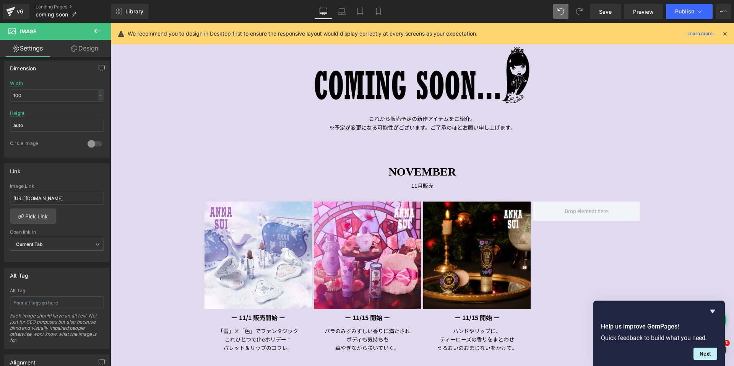
scroll to position [153, 0]
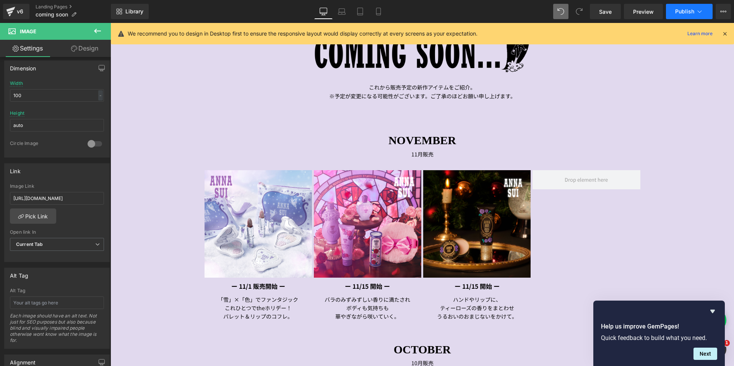
click at [686, 15] on button "Publish" at bounding box center [689, 11] width 47 height 15
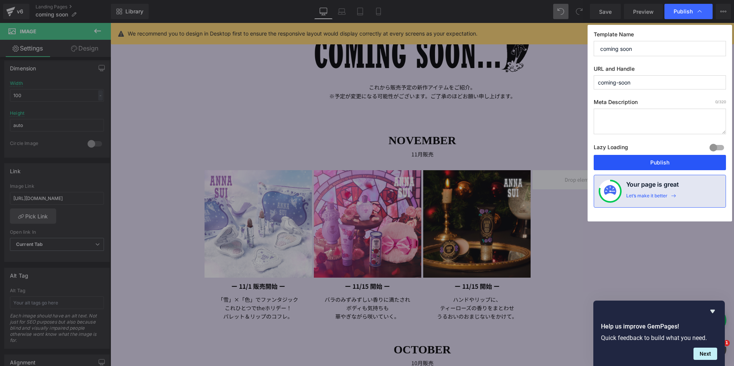
drag, startPoint x: 630, startPoint y: 159, endPoint x: 520, endPoint y: 137, distance: 112.8
click at [630, 159] on button "Publish" at bounding box center [660, 162] width 132 height 15
